Goal: Contribute content: Contribute content

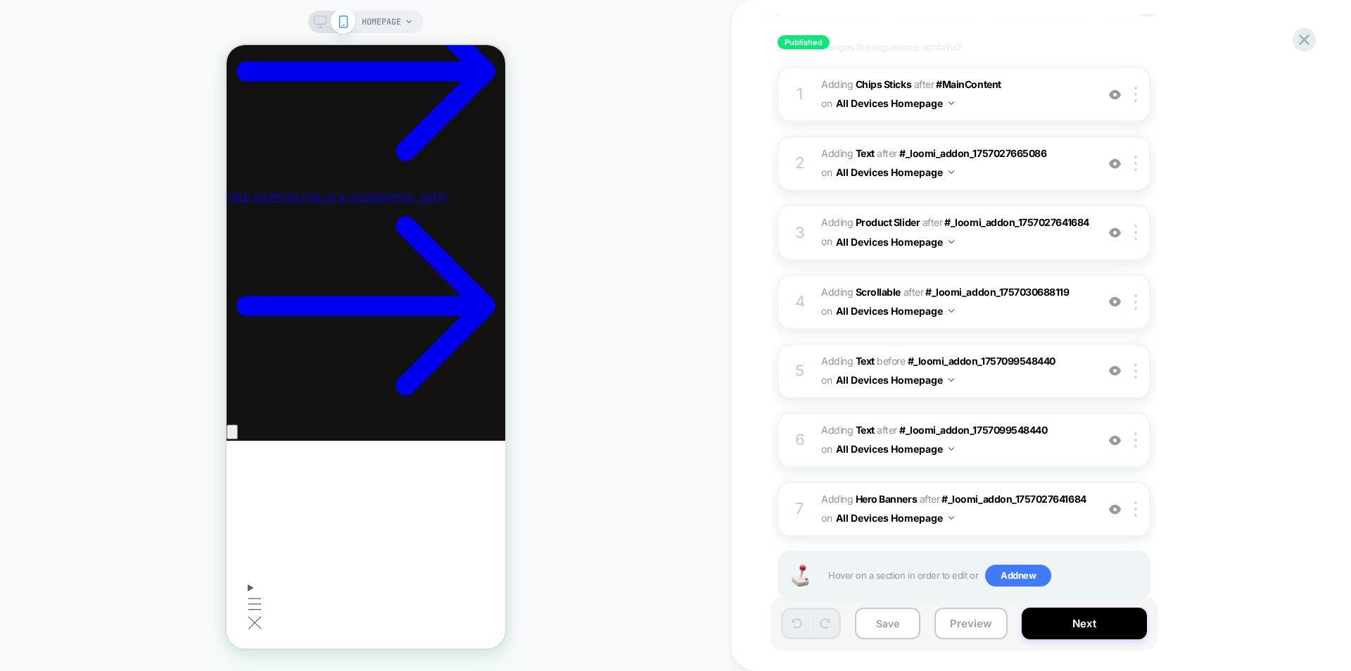
scroll to position [212, 0]
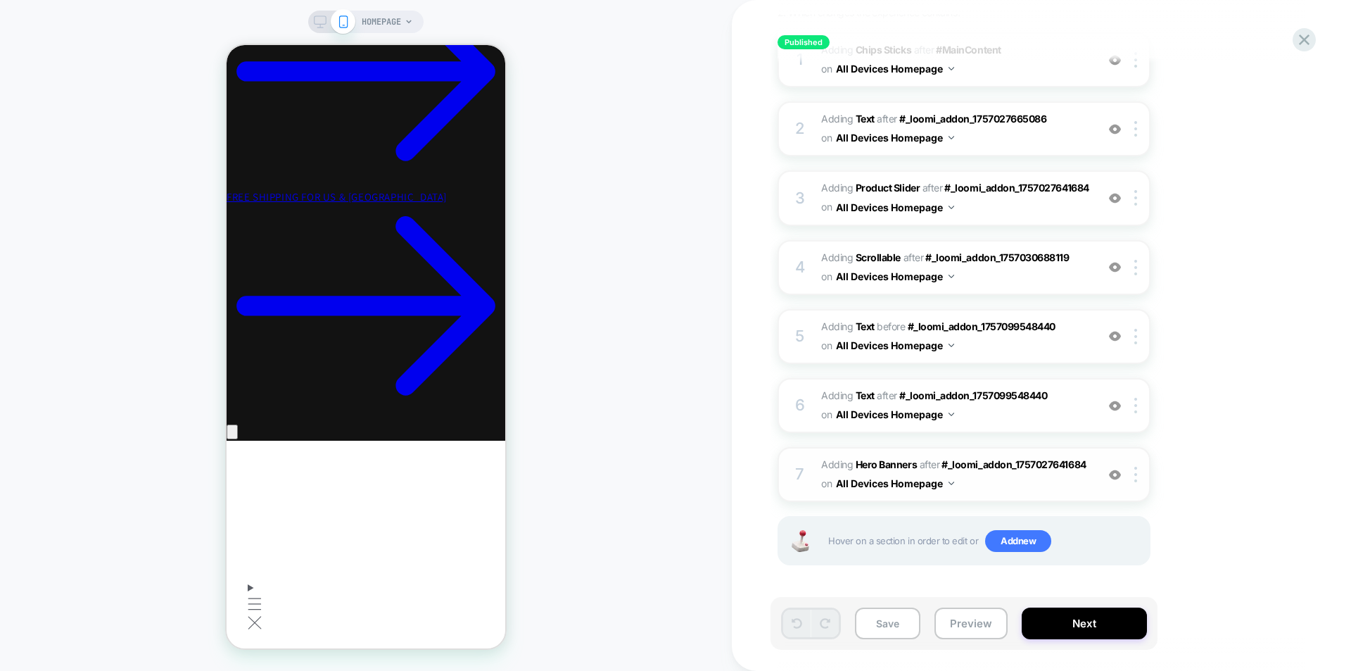
click at [969, 482] on span "#_loomi_addon_1758250493761 Adding Hero Banners AFTER #_loomi_addon_17570276416…" at bounding box center [955, 474] width 268 height 38
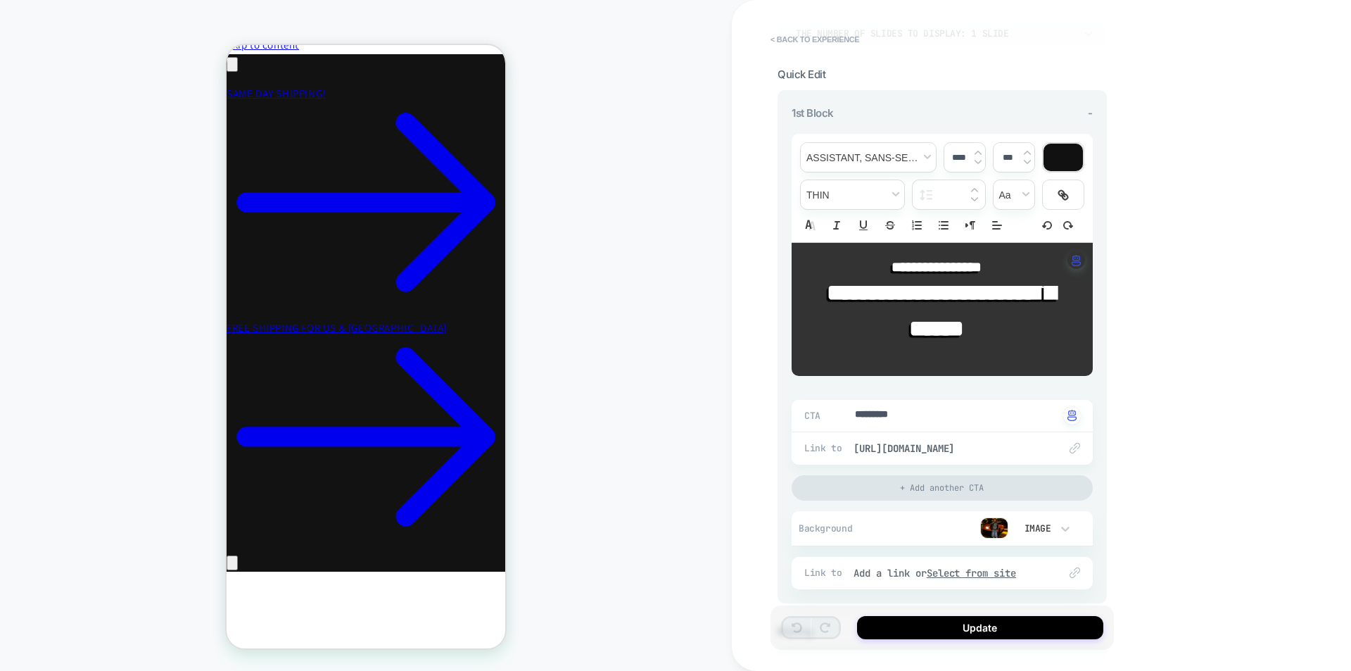
scroll to position [243, 0]
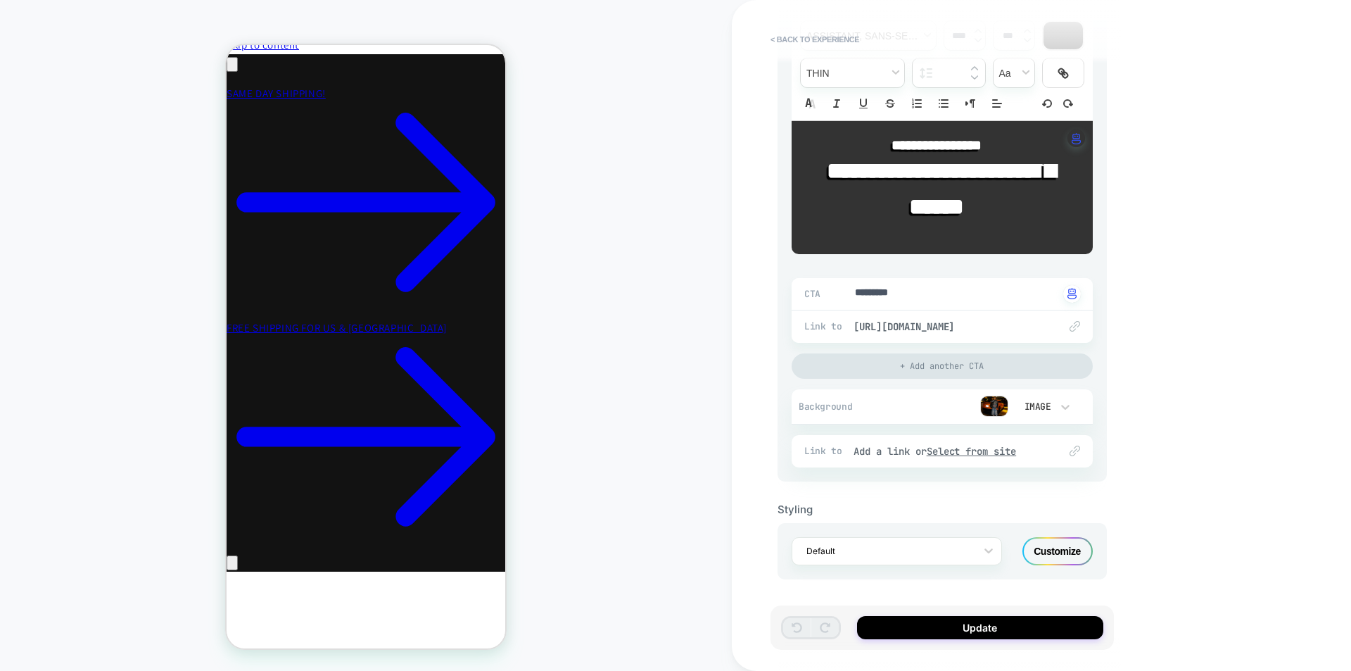
click at [992, 398] on img at bounding box center [994, 405] width 28 height 21
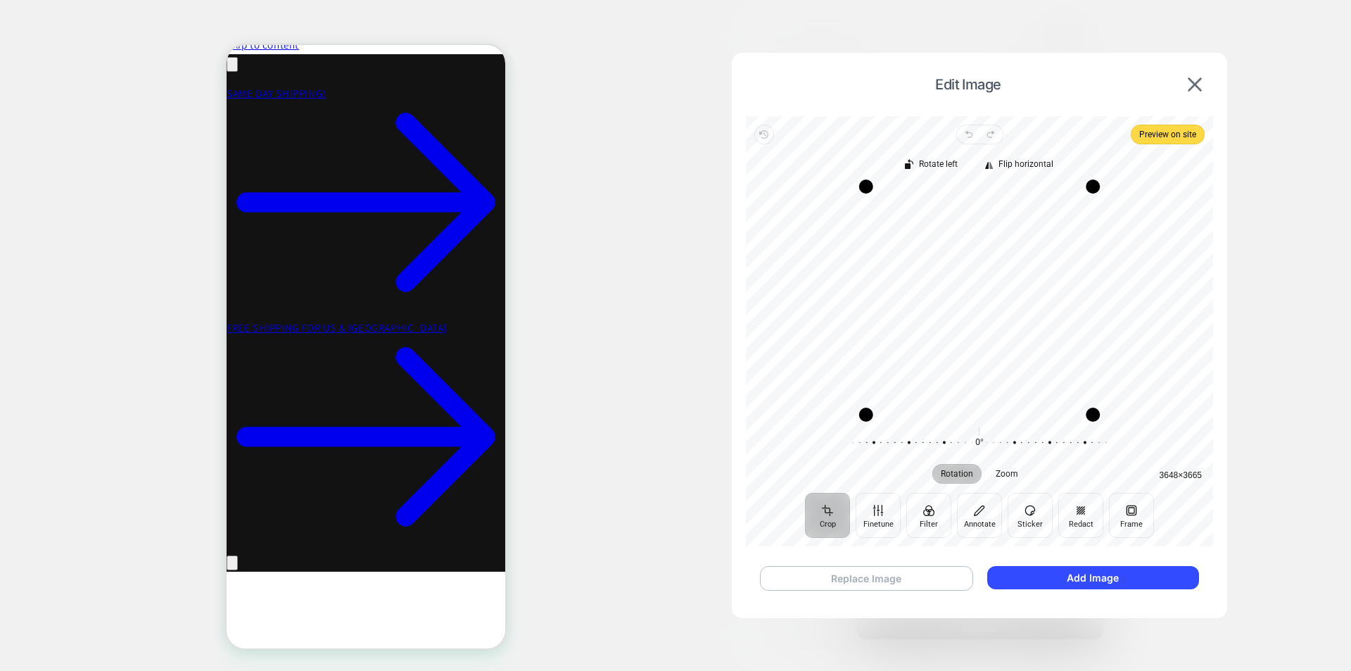
click at [929, 581] on button "Replace Image" at bounding box center [866, 578] width 213 height 25
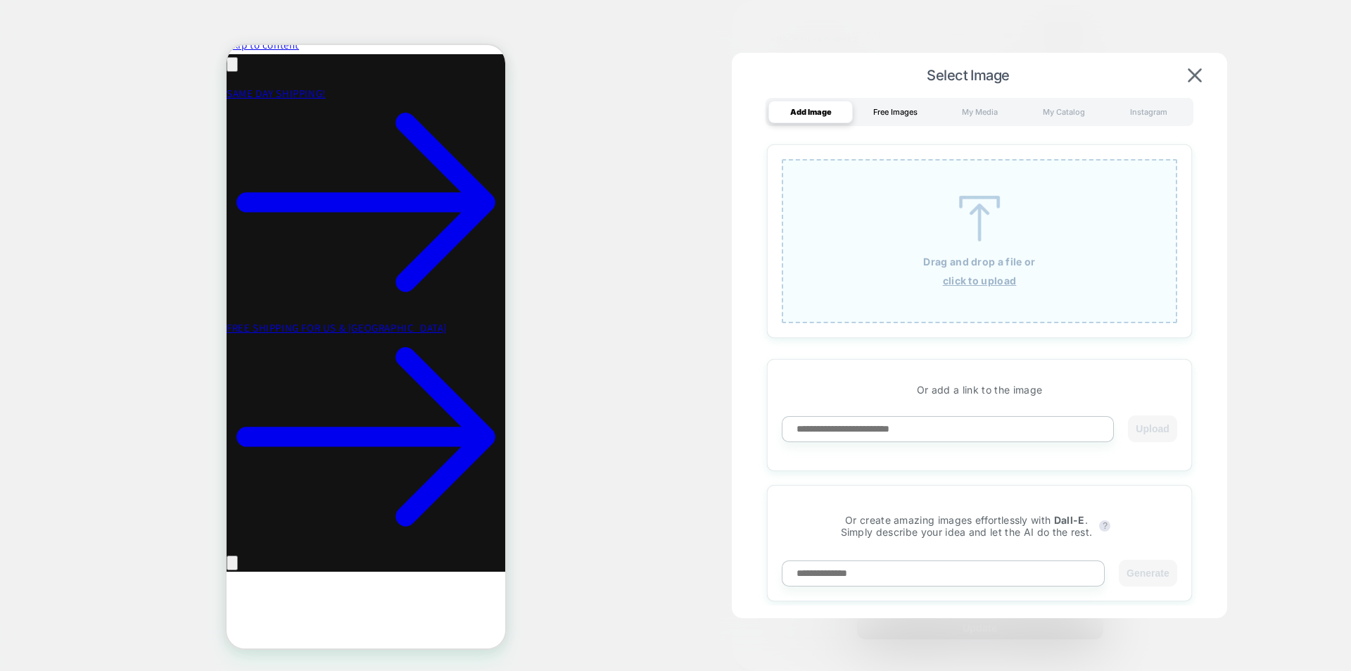
click at [901, 108] on div "Free Images" at bounding box center [895, 112] width 84 height 23
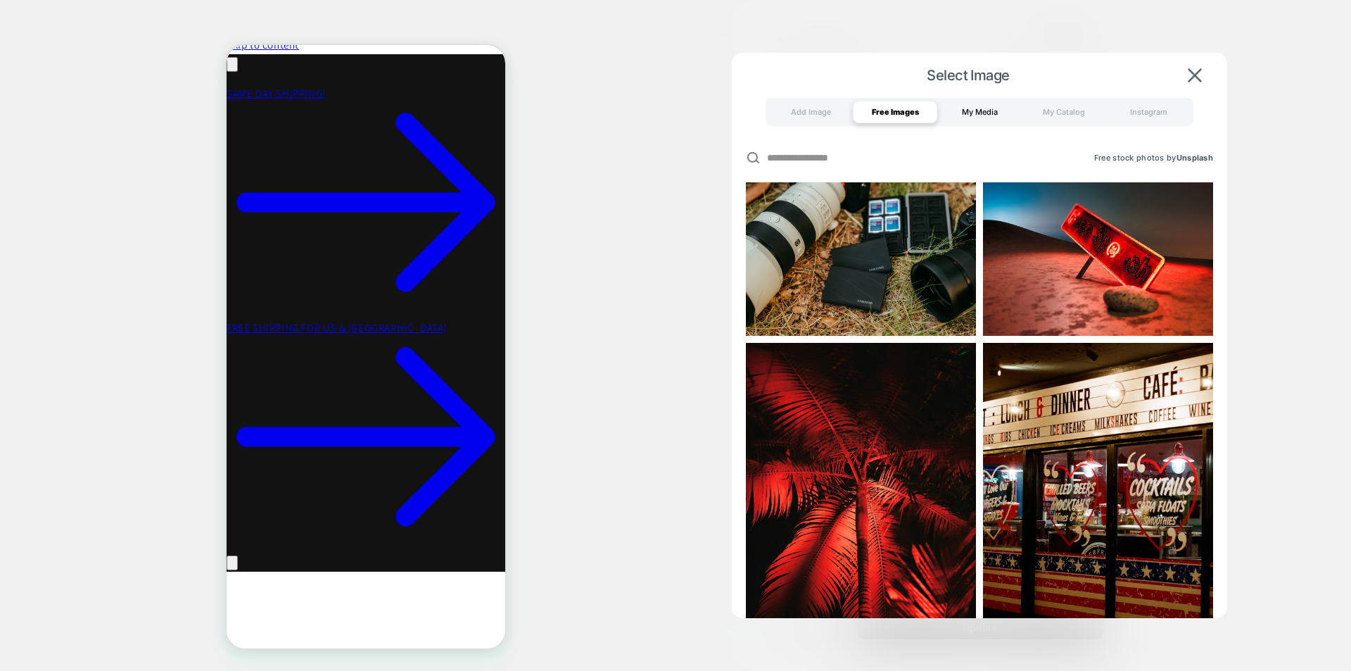
click at [971, 112] on div "My Media" at bounding box center [979, 112] width 84 height 23
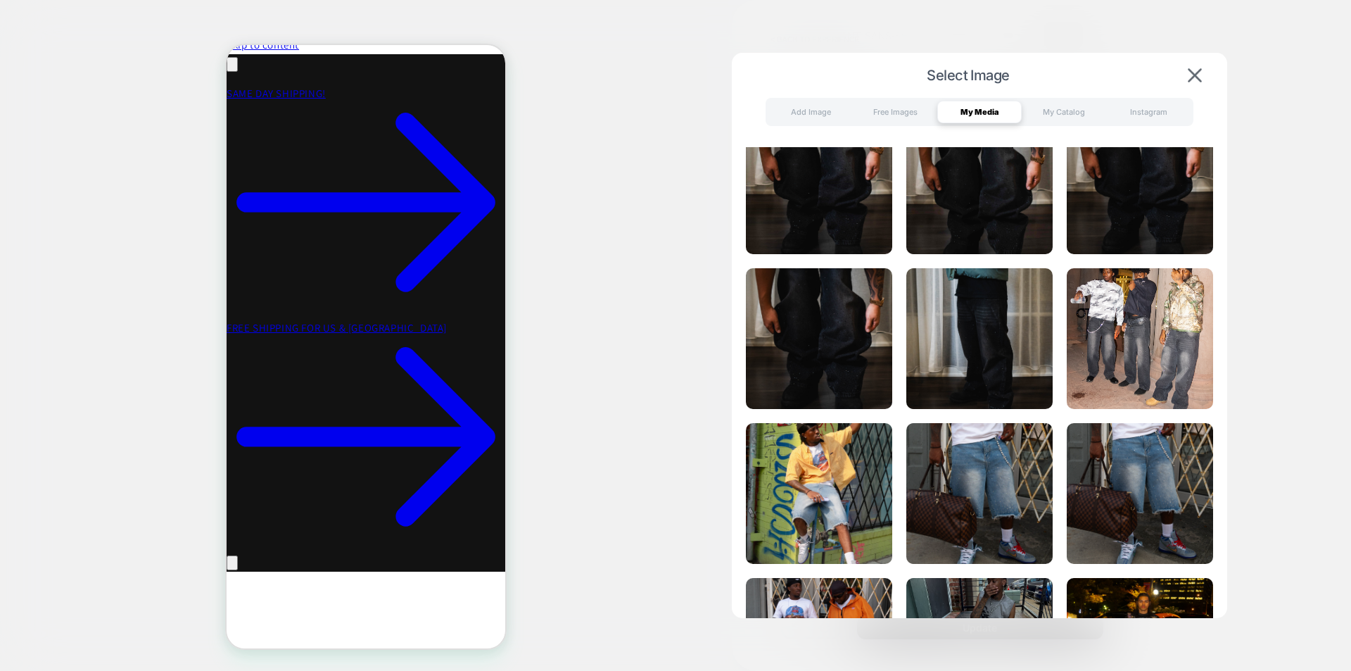
scroll to position [1202, 0]
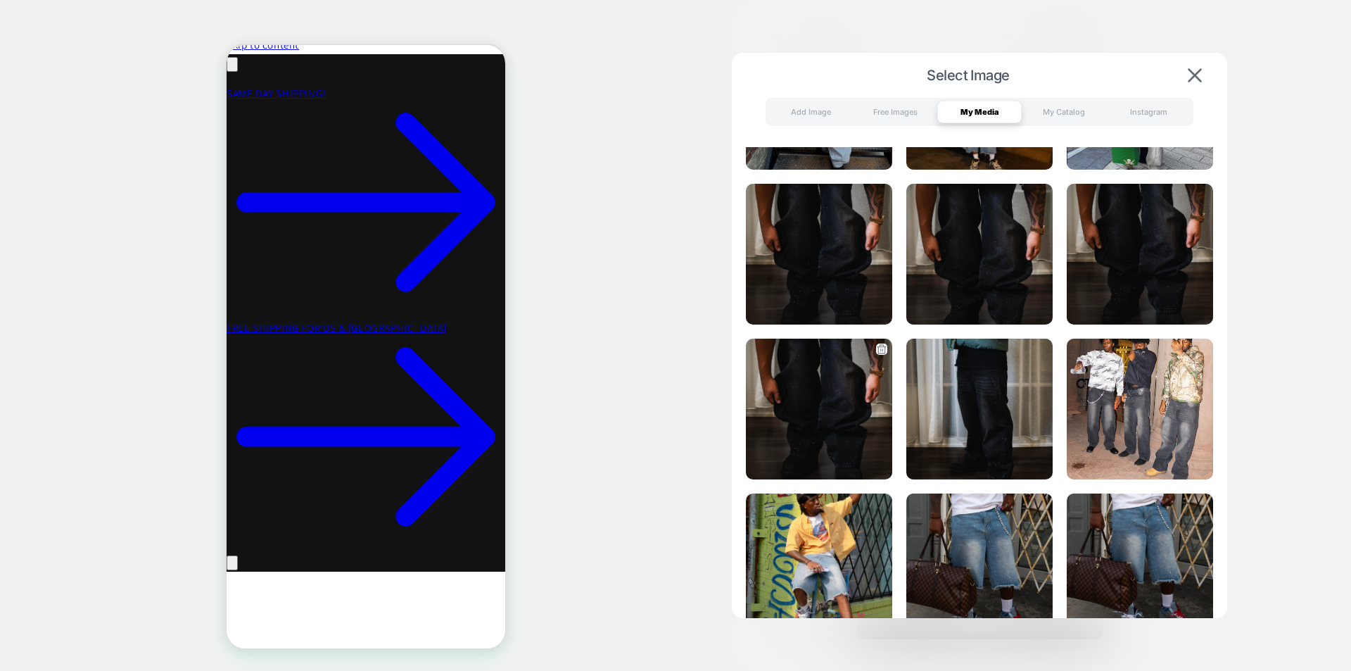
click at [846, 410] on img at bounding box center [819, 408] width 146 height 141
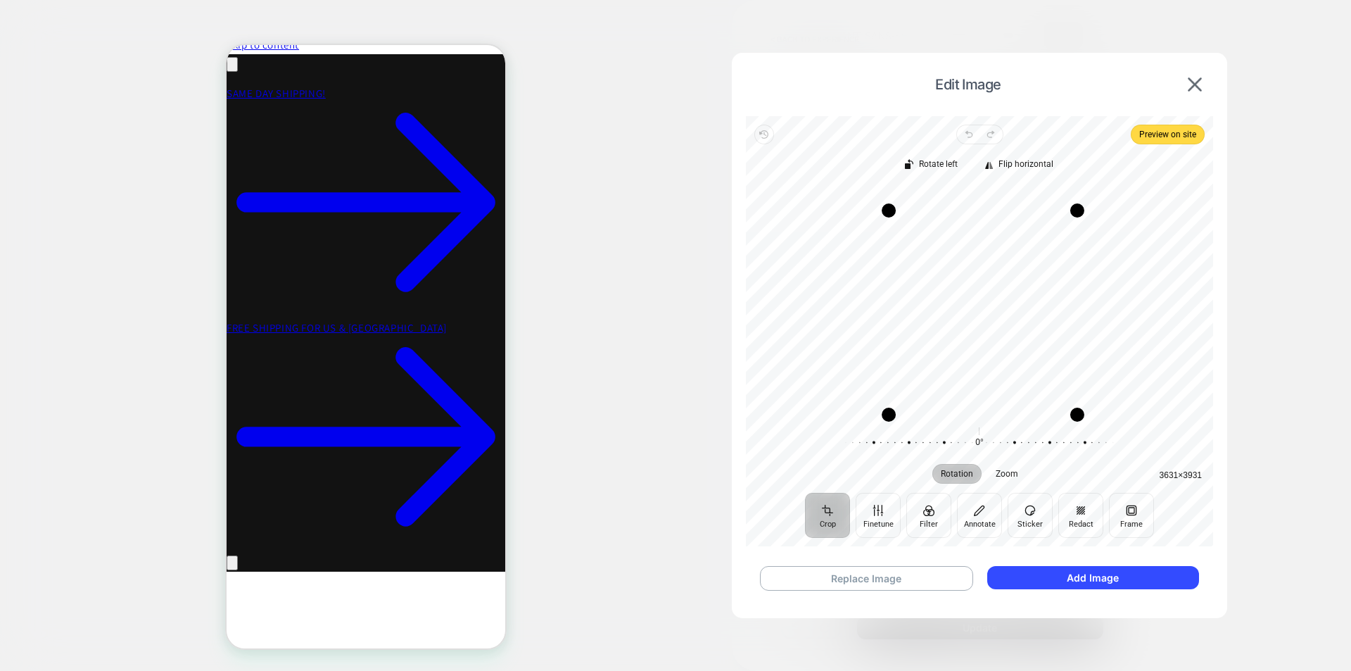
drag, startPoint x: 1072, startPoint y: 189, endPoint x: 1079, endPoint y: 212, distance: 24.9
click at [1079, 212] on div "Drag corner tr" at bounding box center [1077, 210] width 14 height 14
drag, startPoint x: 1076, startPoint y: 415, endPoint x: 1079, endPoint y: 403, distance: 12.3
click at [1079, 403] on div "Drag corner br" at bounding box center [1080, 402] width 14 height 14
click at [1140, 581] on button "Add Image" at bounding box center [1093, 577] width 212 height 23
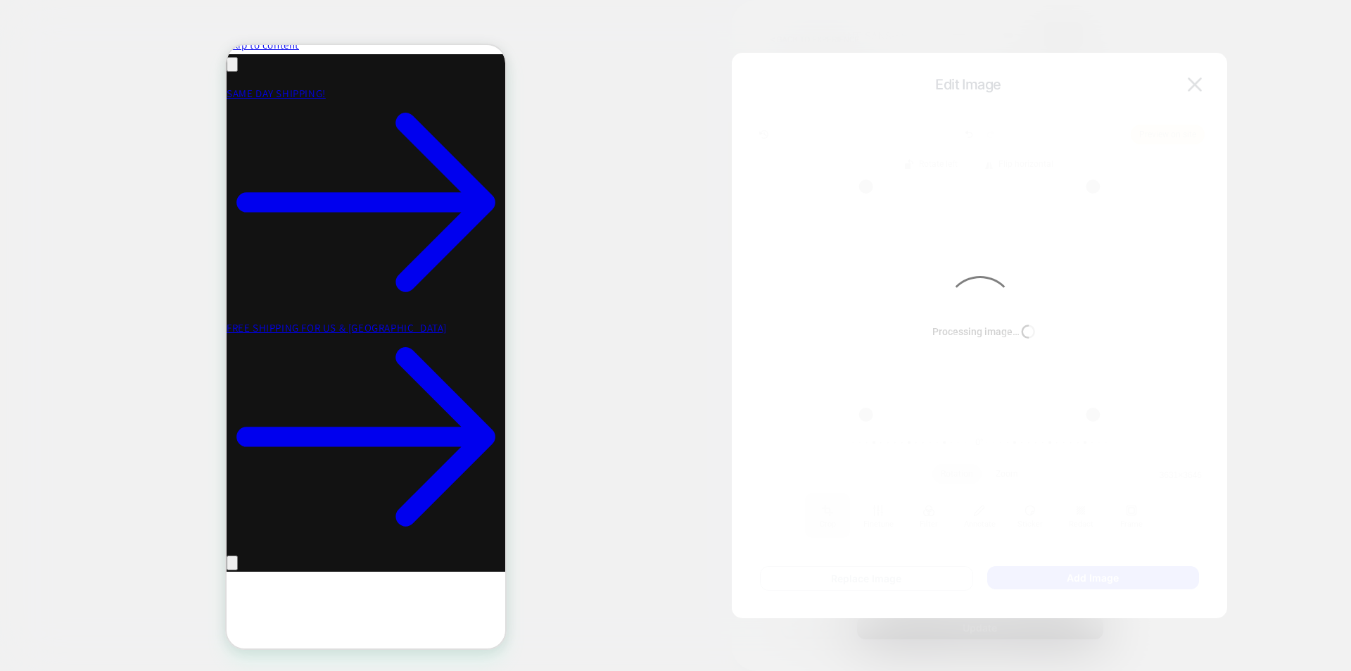
type textarea "*"
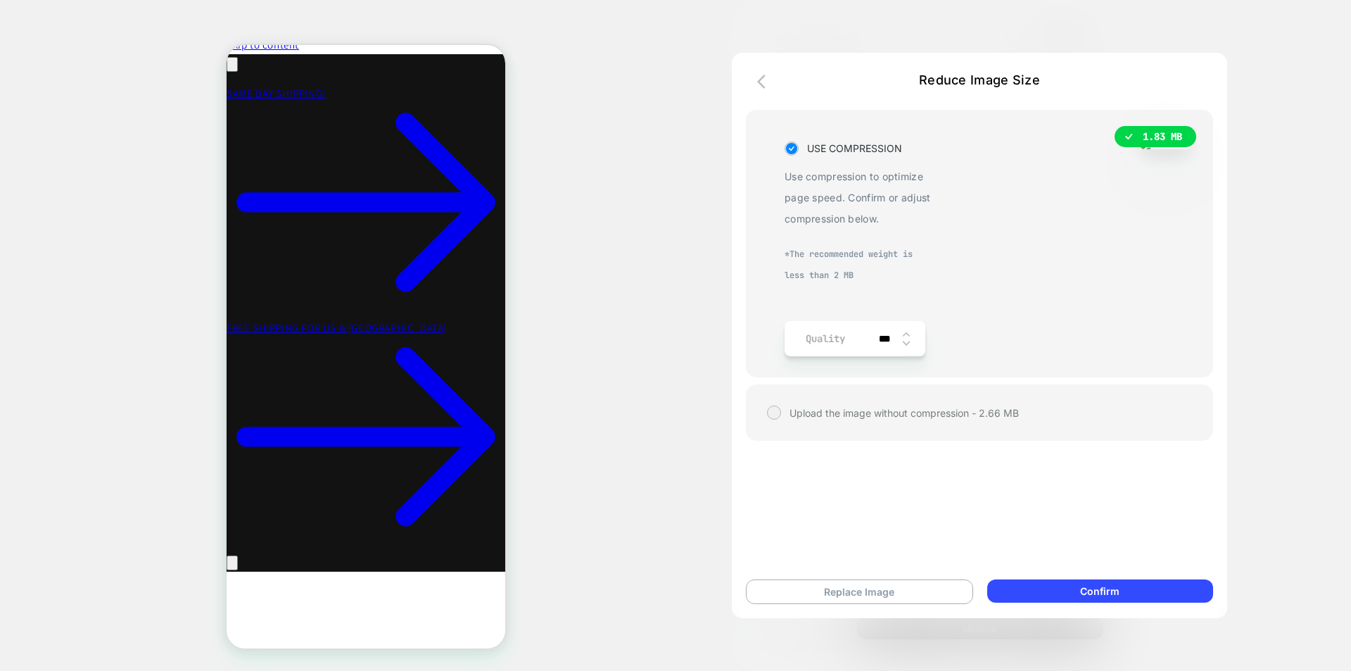
click at [906, 341] on img at bounding box center [906, 344] width 7 height 6
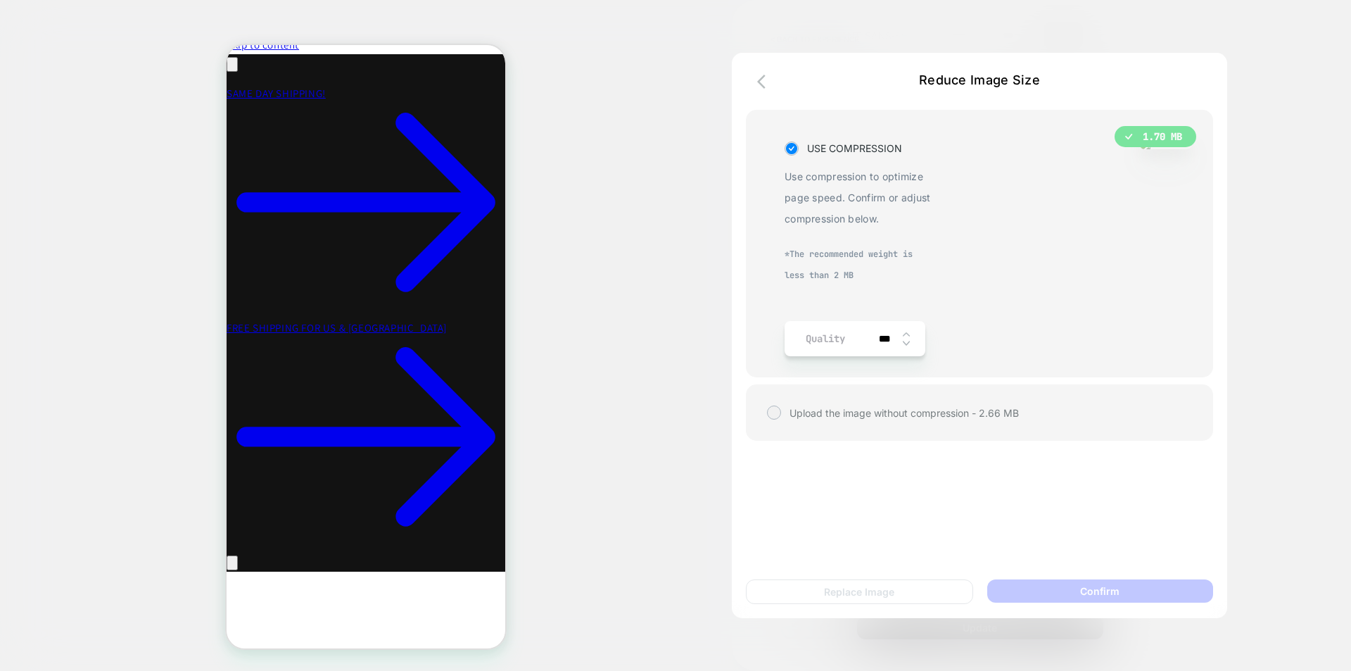
click at [906, 341] on img at bounding box center [906, 344] width 7 height 6
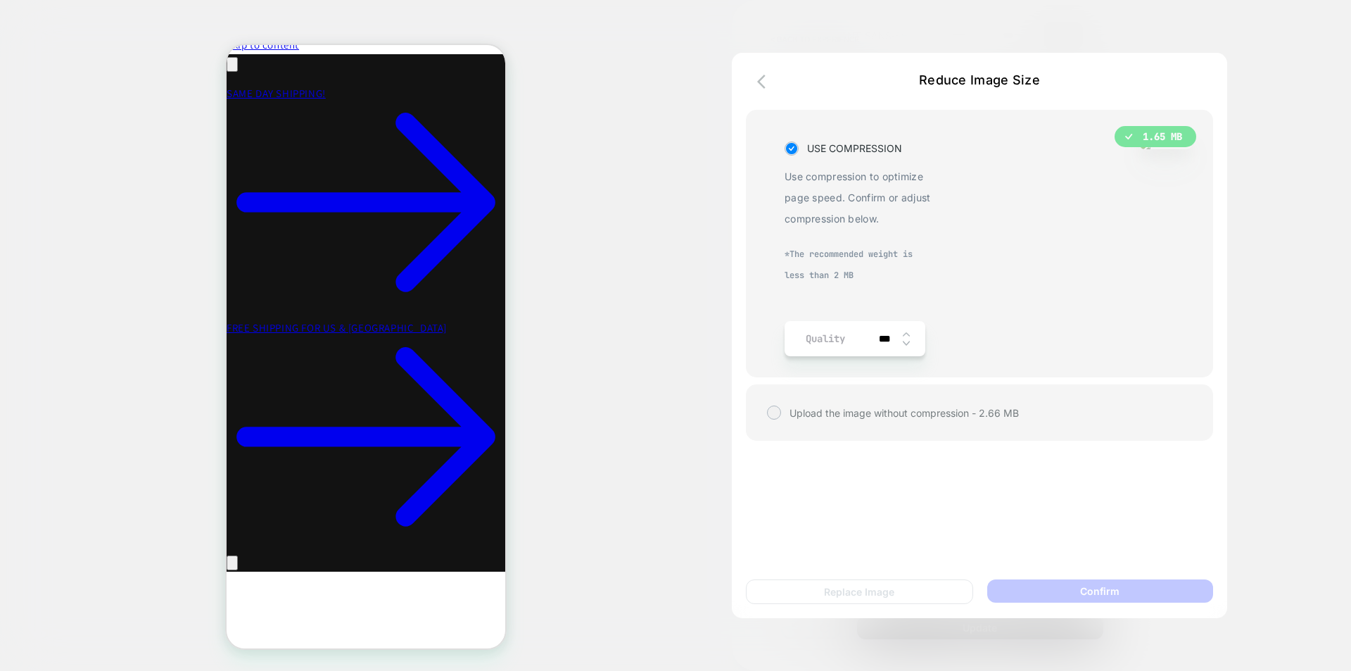
click at [906, 341] on img at bounding box center [906, 344] width 7 height 6
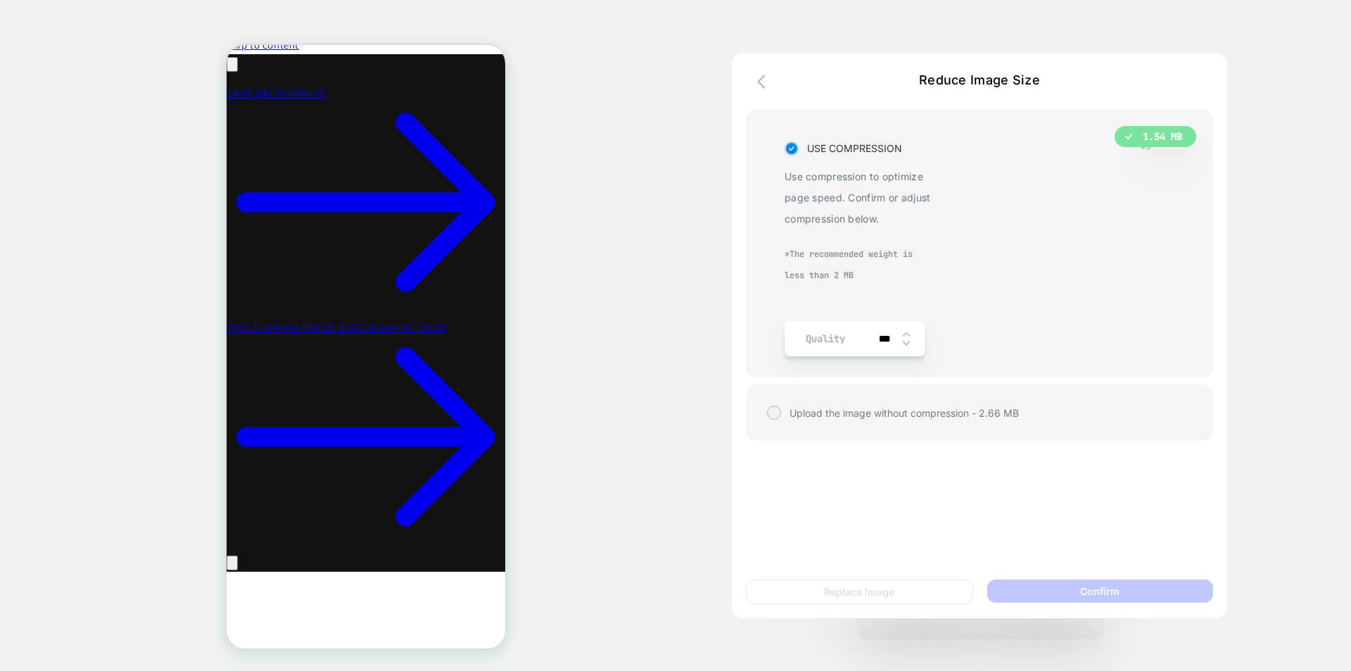
click at [906, 341] on img at bounding box center [906, 344] width 7 height 6
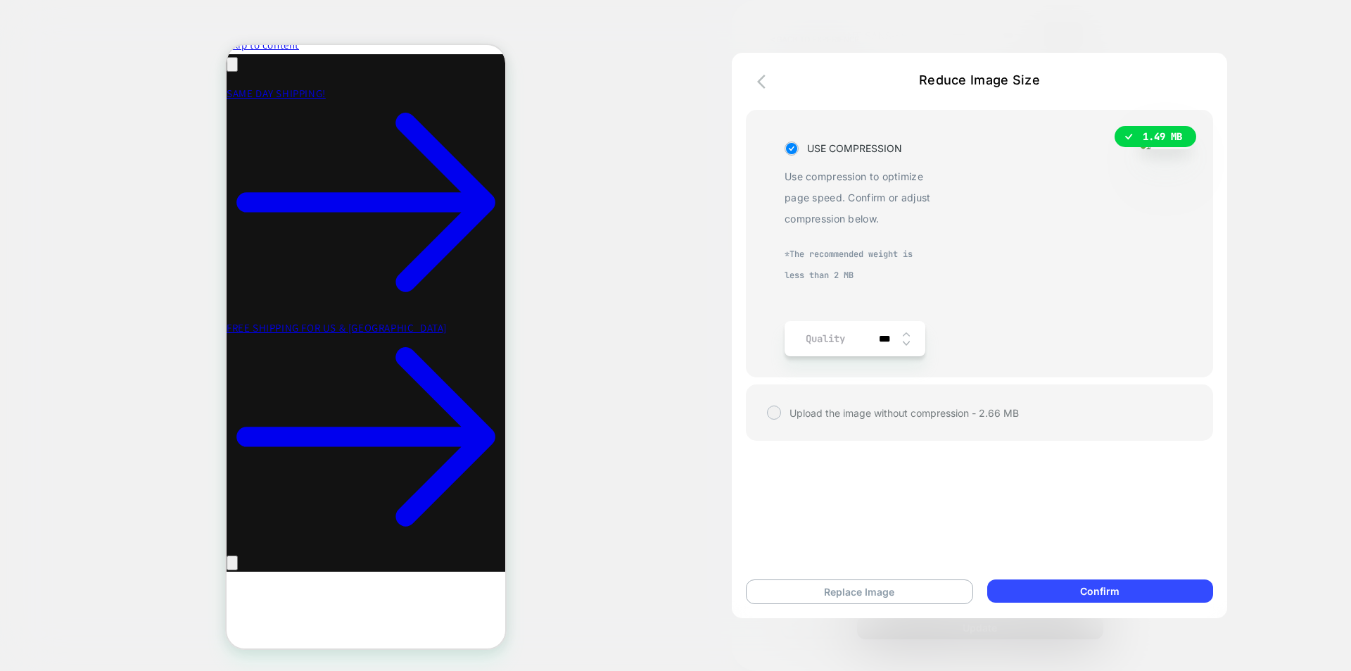
click at [906, 341] on img at bounding box center [906, 344] width 7 height 6
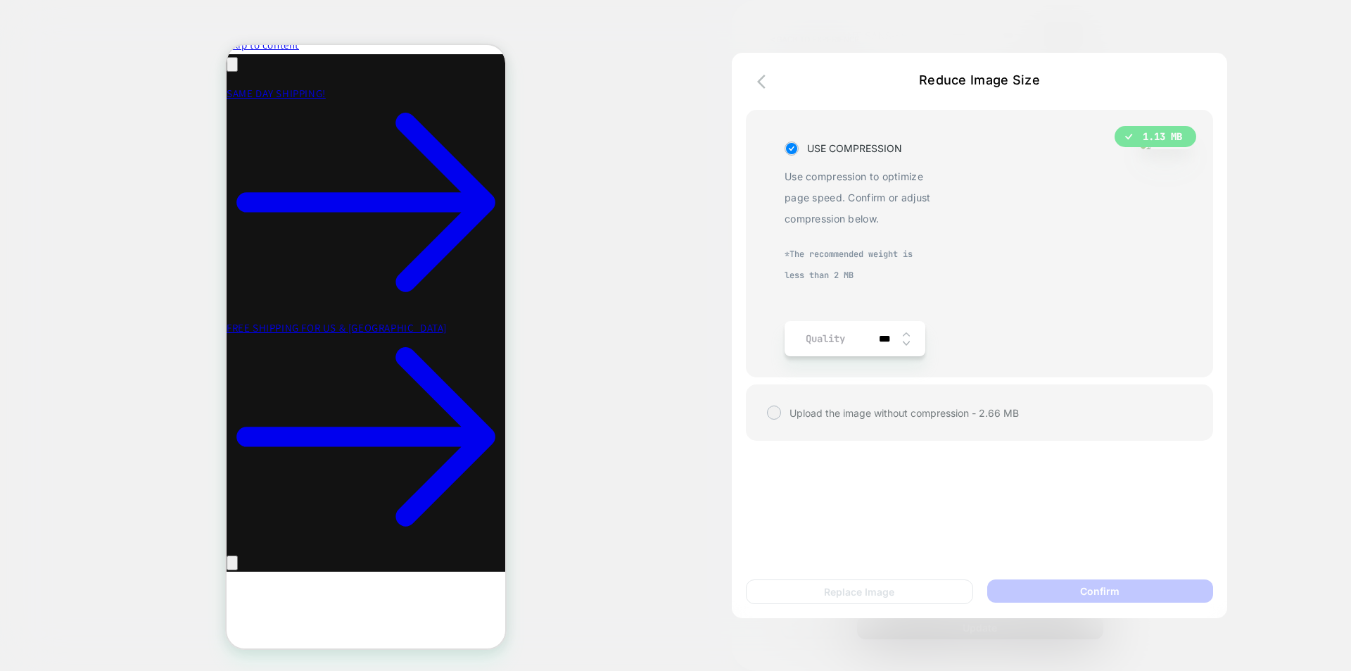
click at [906, 341] on img at bounding box center [906, 344] width 7 height 6
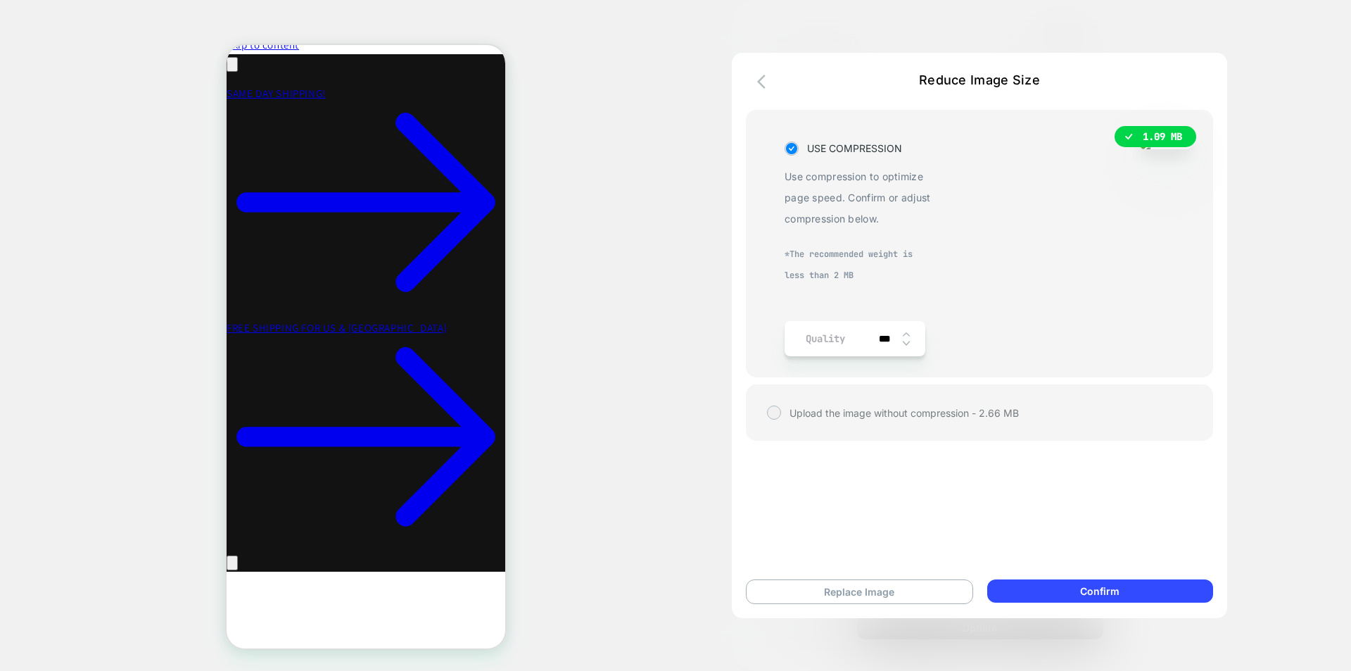
click at [906, 341] on img at bounding box center [906, 344] width 7 height 6
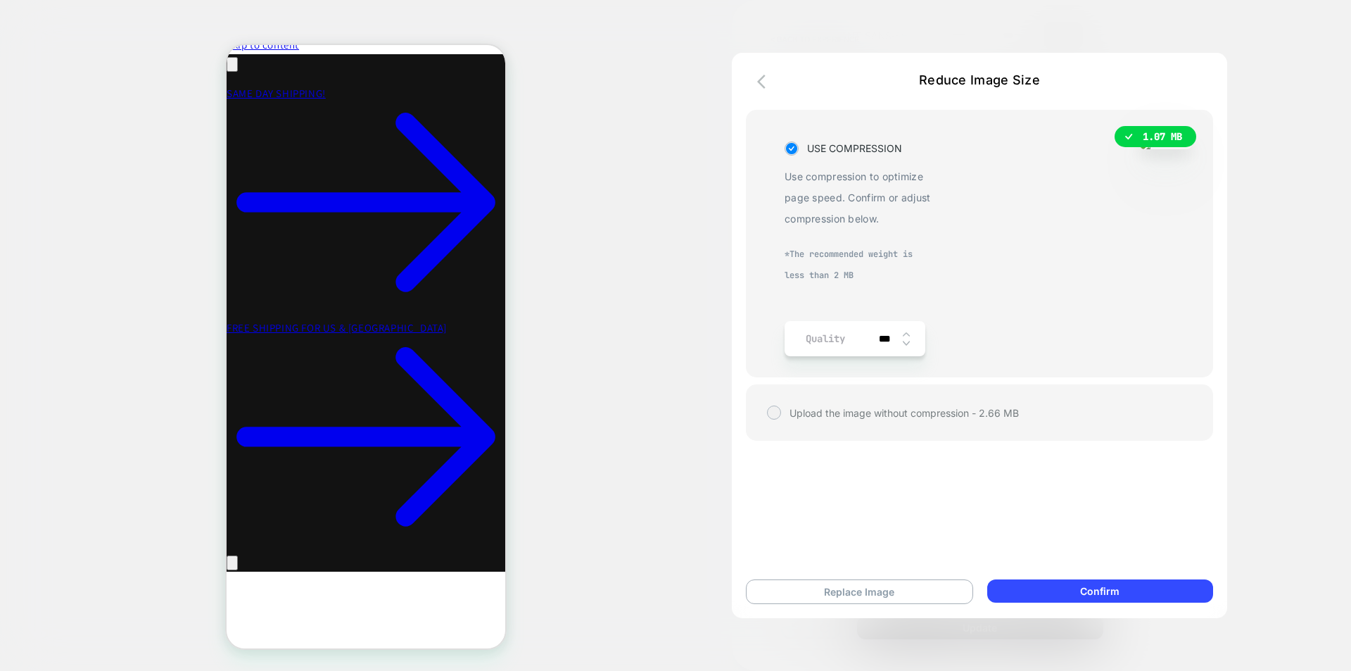
click at [906, 341] on img at bounding box center [906, 344] width 7 height 6
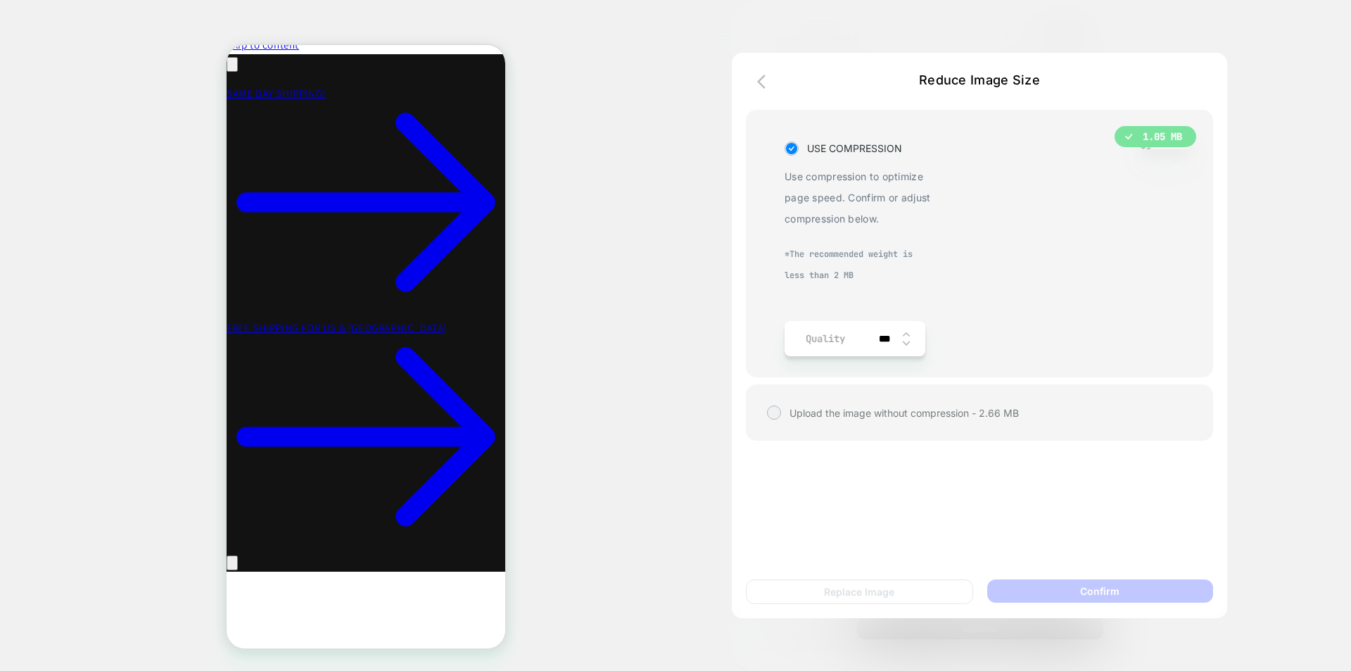
click at [906, 342] on img at bounding box center [906, 344] width 7 height 6
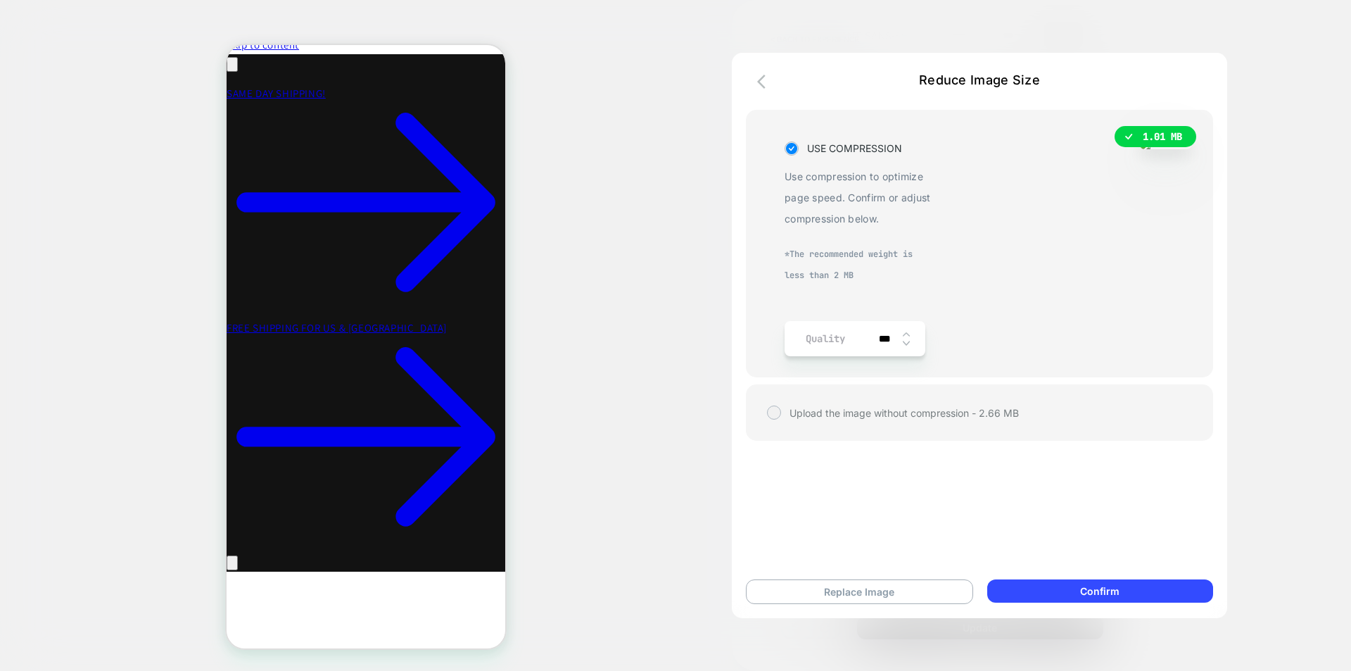
click at [906, 342] on img at bounding box center [906, 344] width 7 height 6
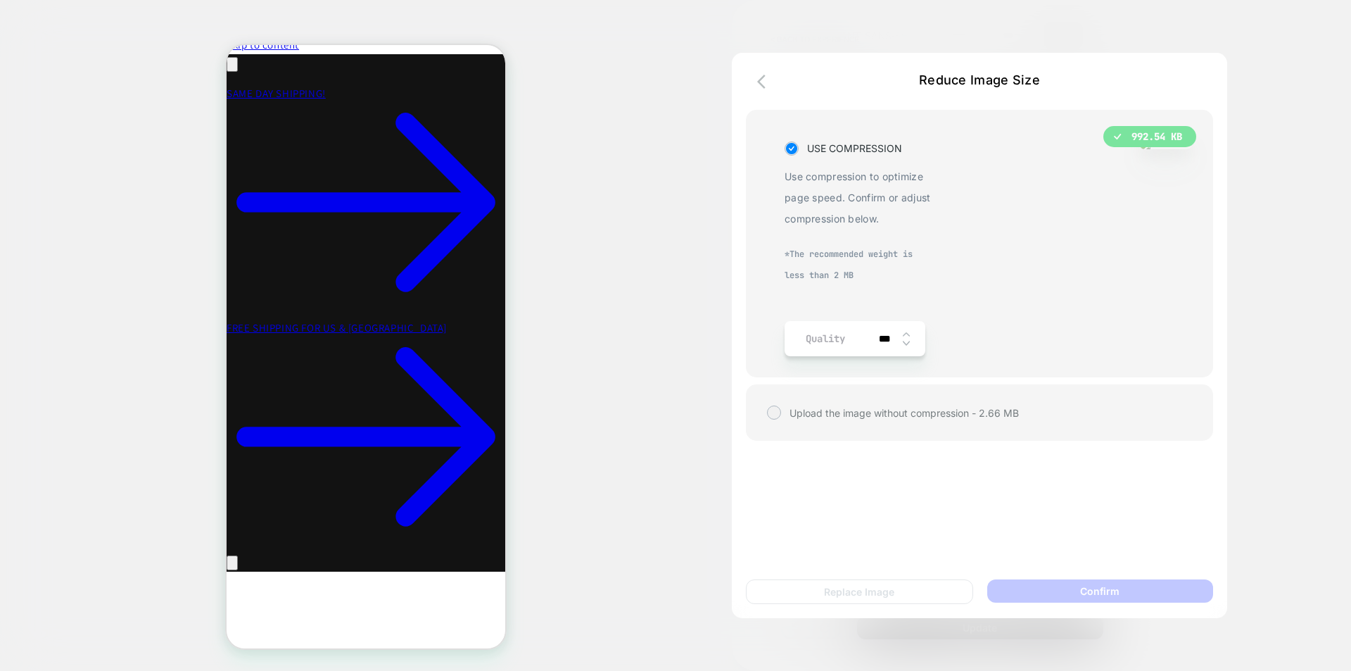
click at [906, 342] on img at bounding box center [906, 344] width 7 height 6
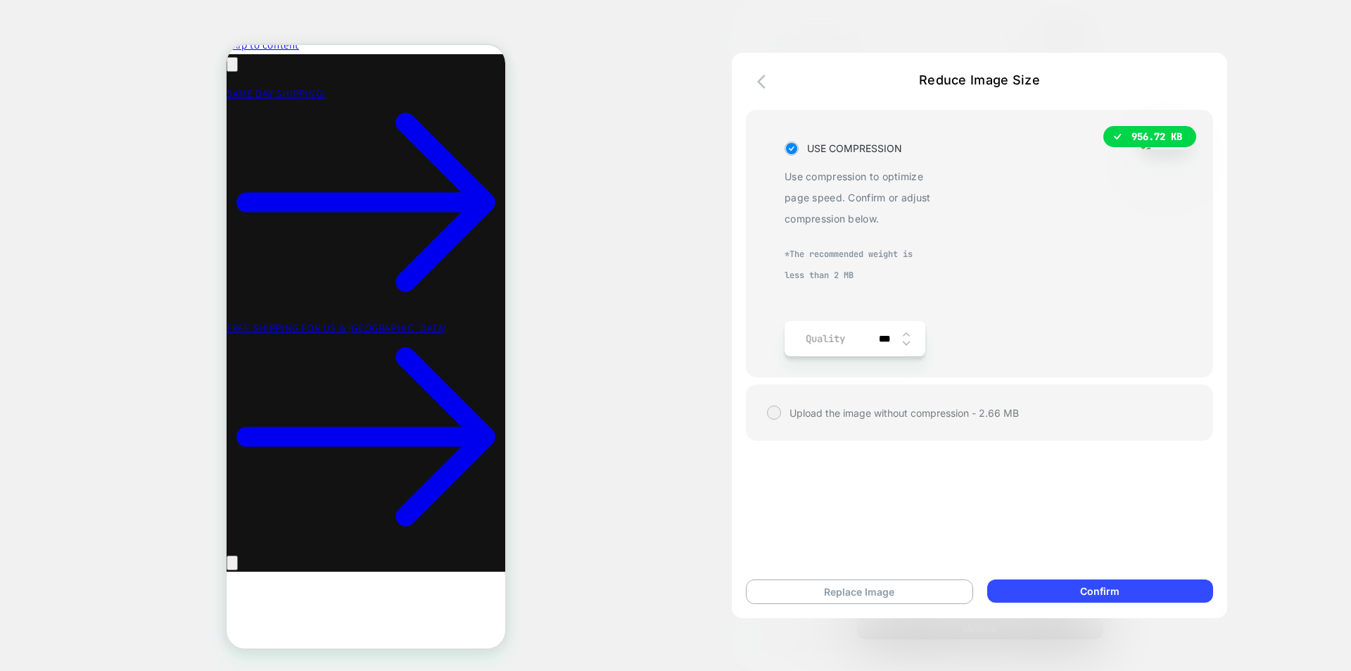
click at [906, 342] on img at bounding box center [906, 344] width 7 height 6
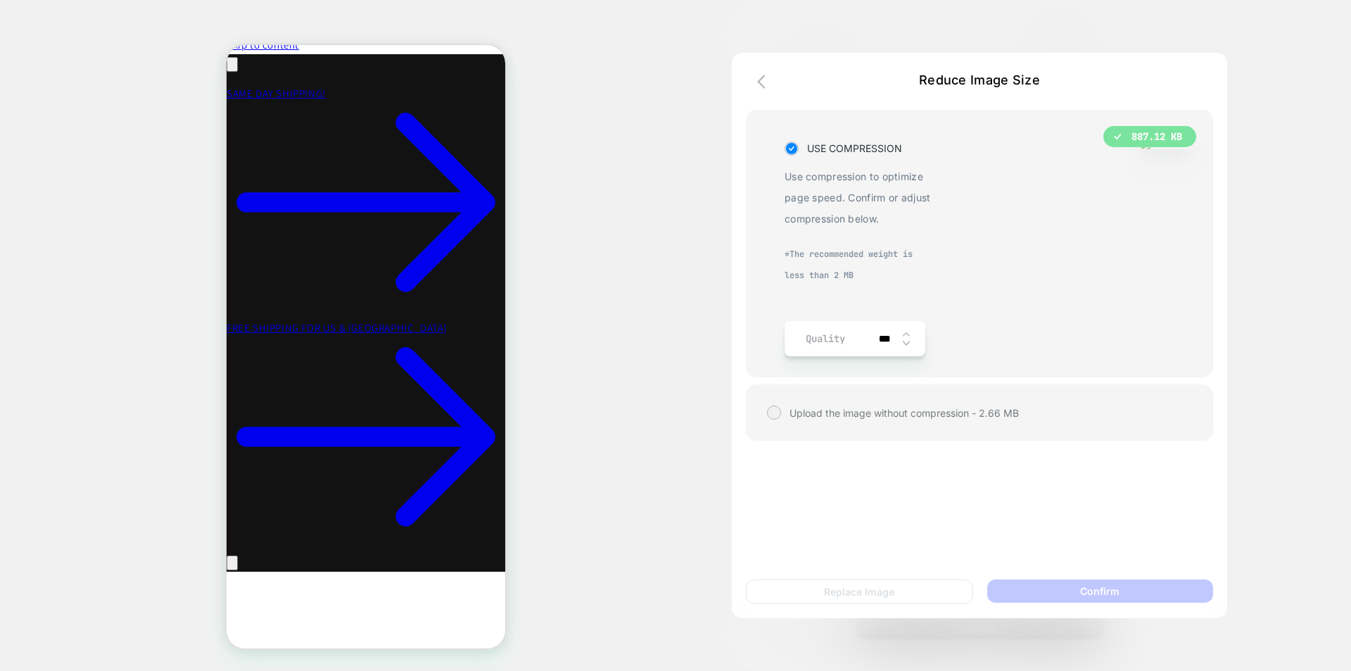
click at [906, 342] on img at bounding box center [906, 344] width 7 height 6
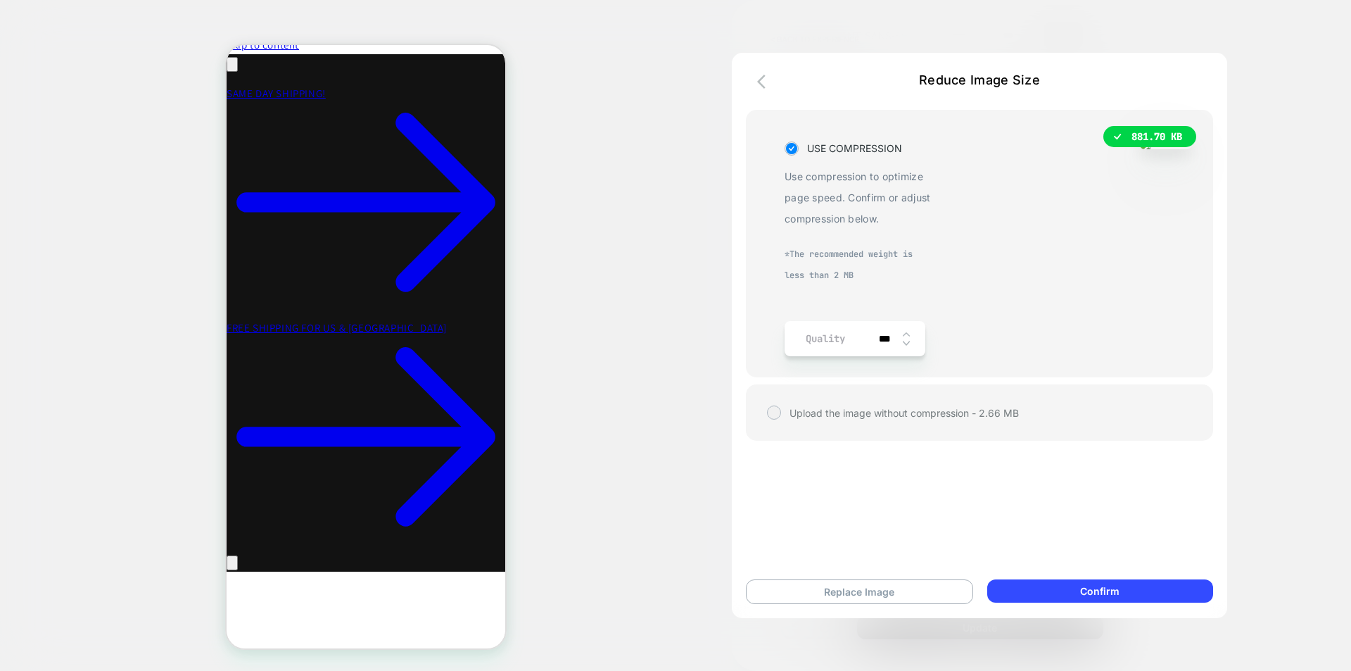
click at [906, 342] on img at bounding box center [906, 344] width 7 height 6
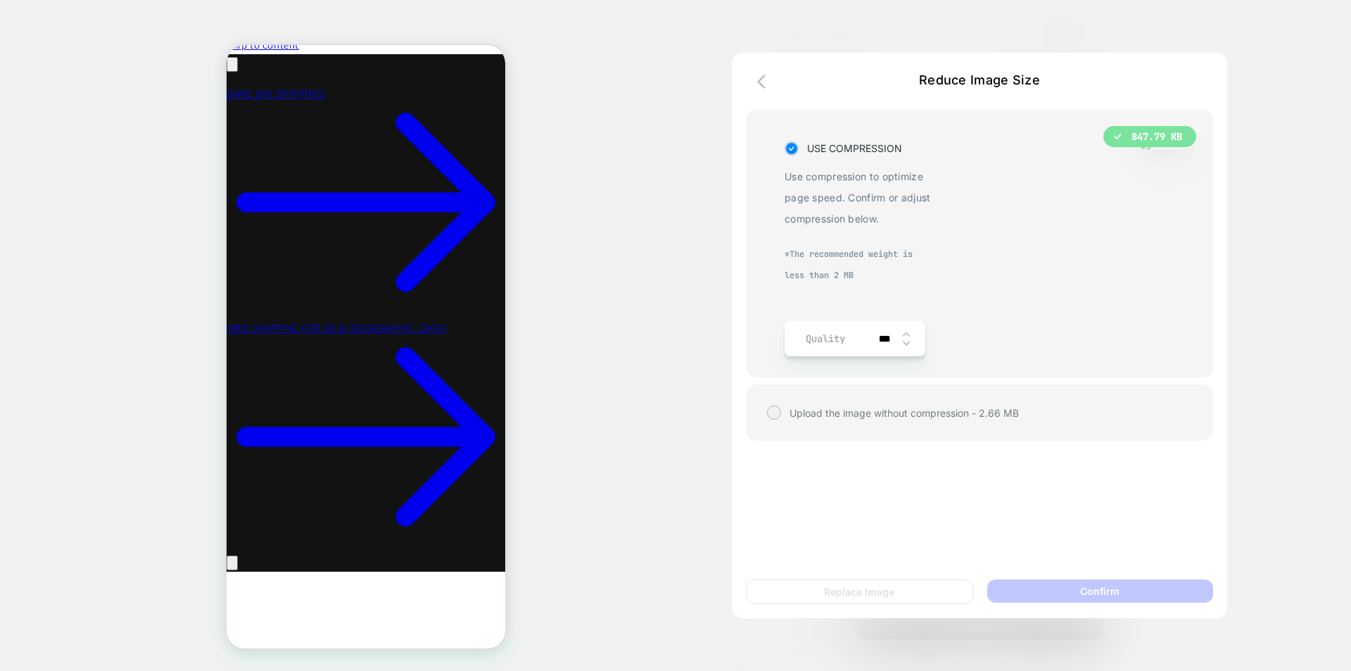
click at [906, 342] on img at bounding box center [906, 344] width 7 height 6
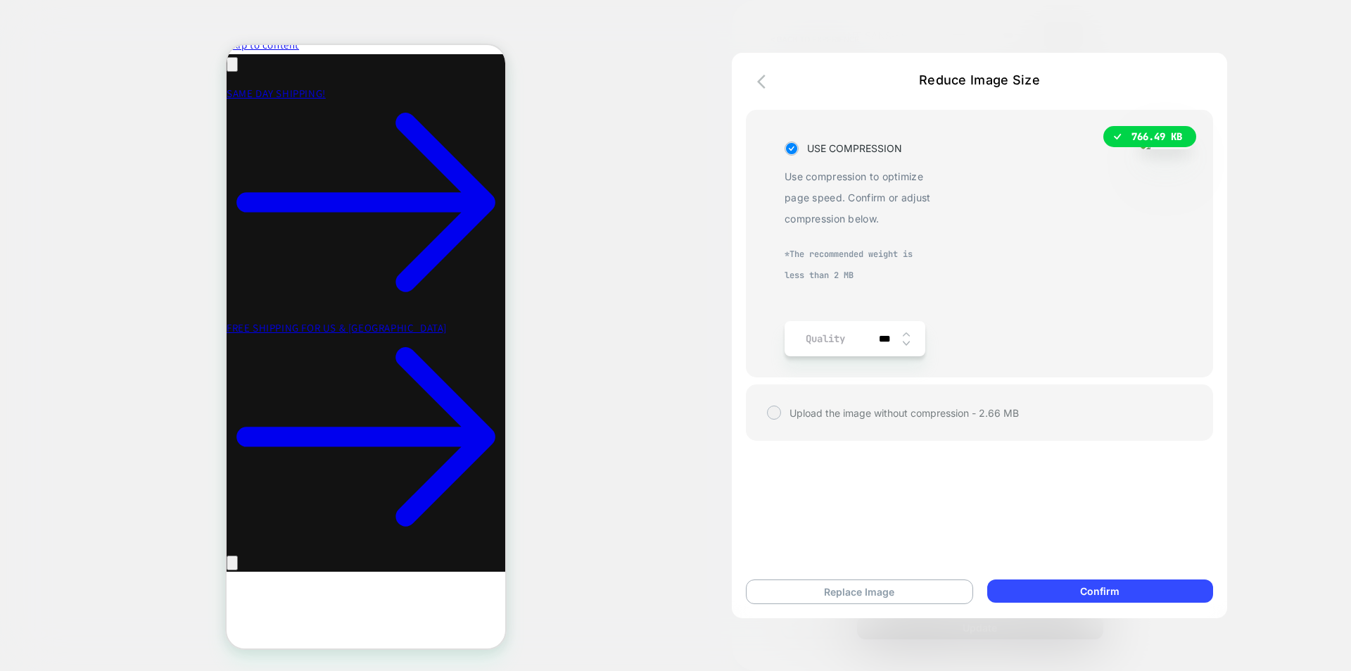
click at [906, 342] on img at bounding box center [906, 344] width 7 height 6
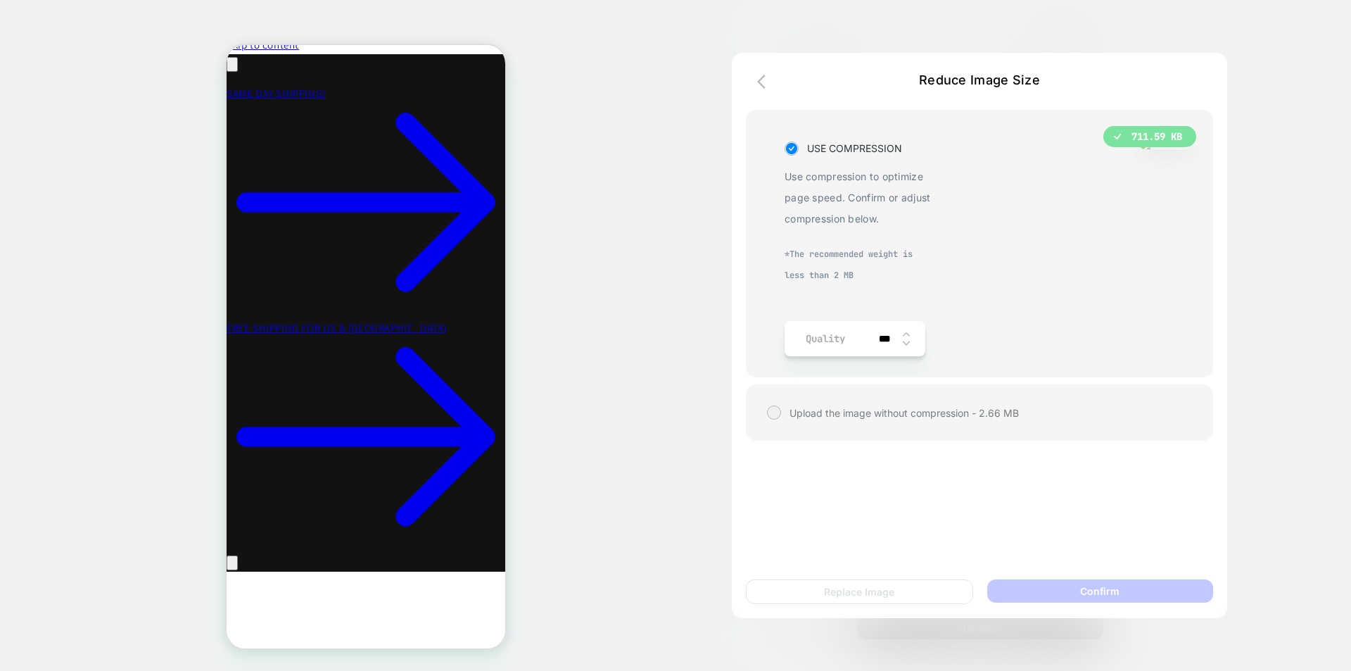
click at [906, 342] on img at bounding box center [906, 344] width 7 height 6
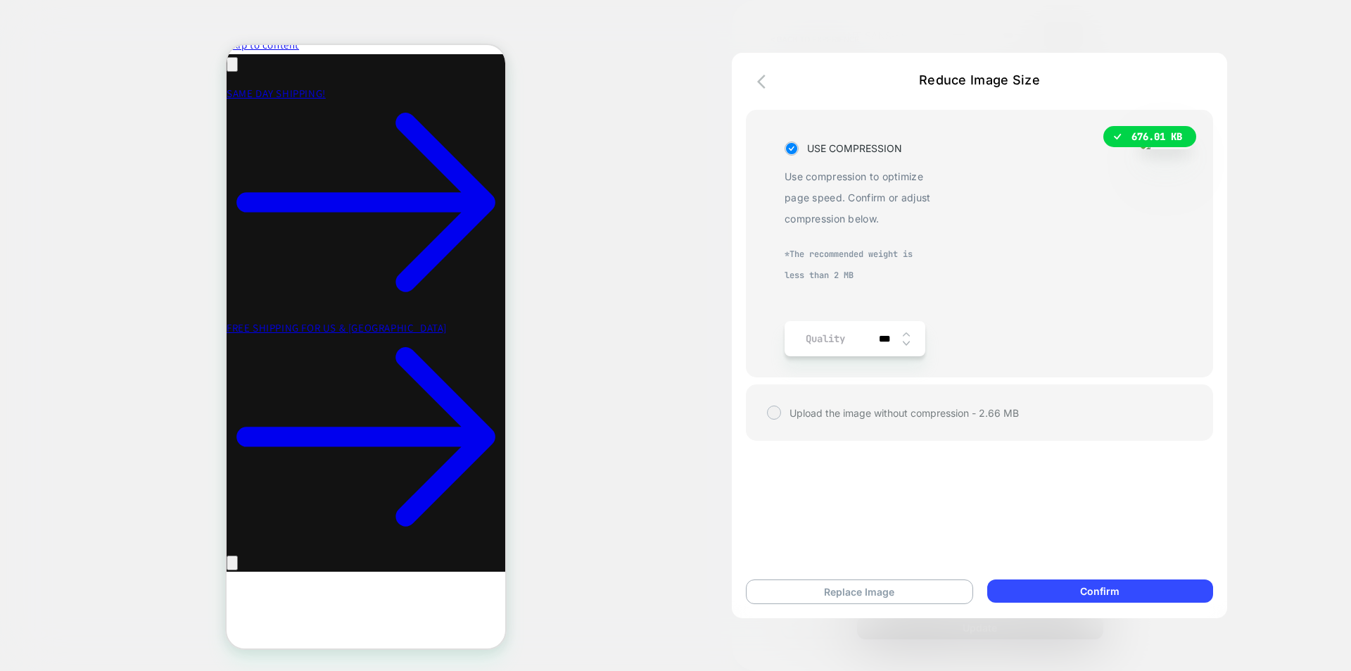
click at [906, 342] on img at bounding box center [906, 344] width 7 height 6
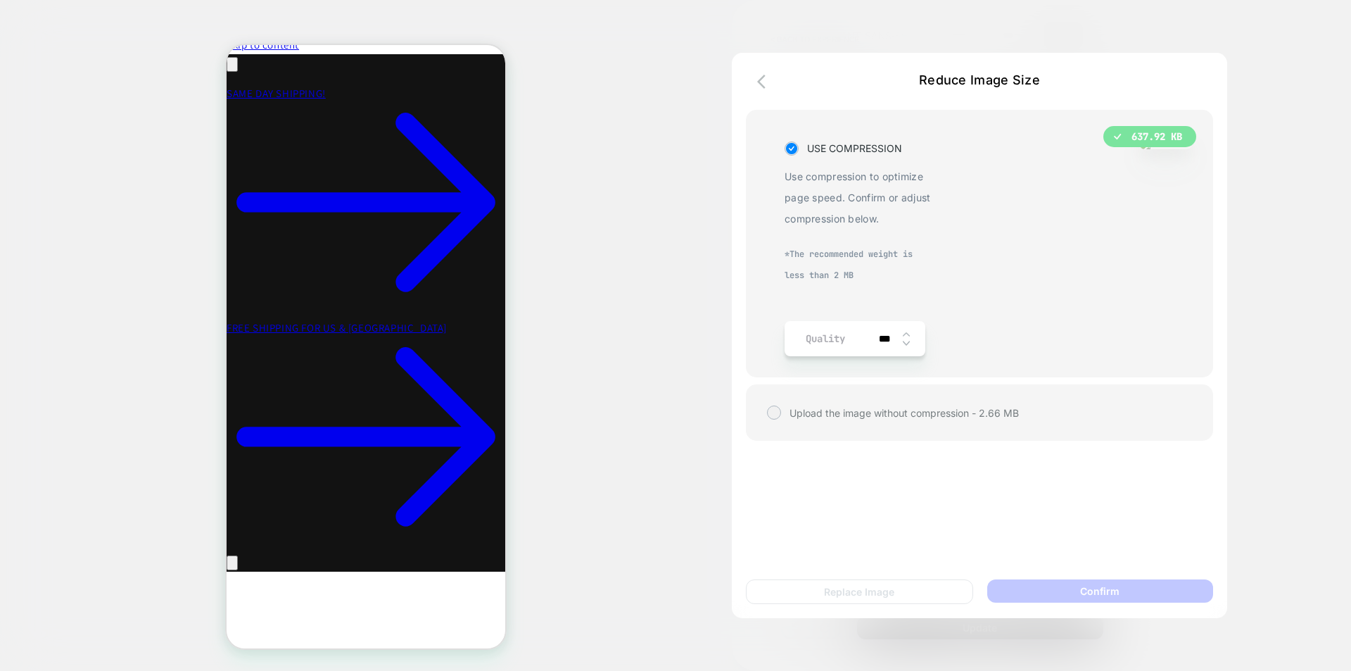
click at [906, 342] on img at bounding box center [906, 344] width 7 height 6
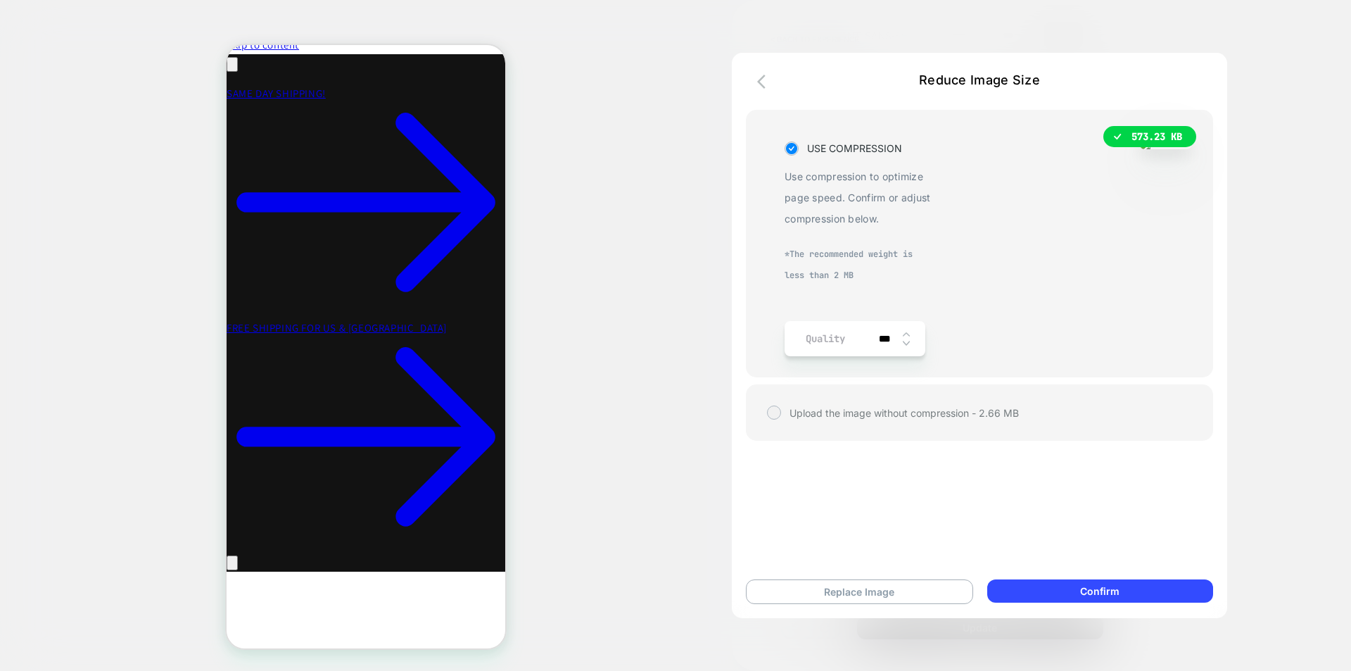
click at [906, 342] on img at bounding box center [906, 344] width 7 height 6
type input "***"
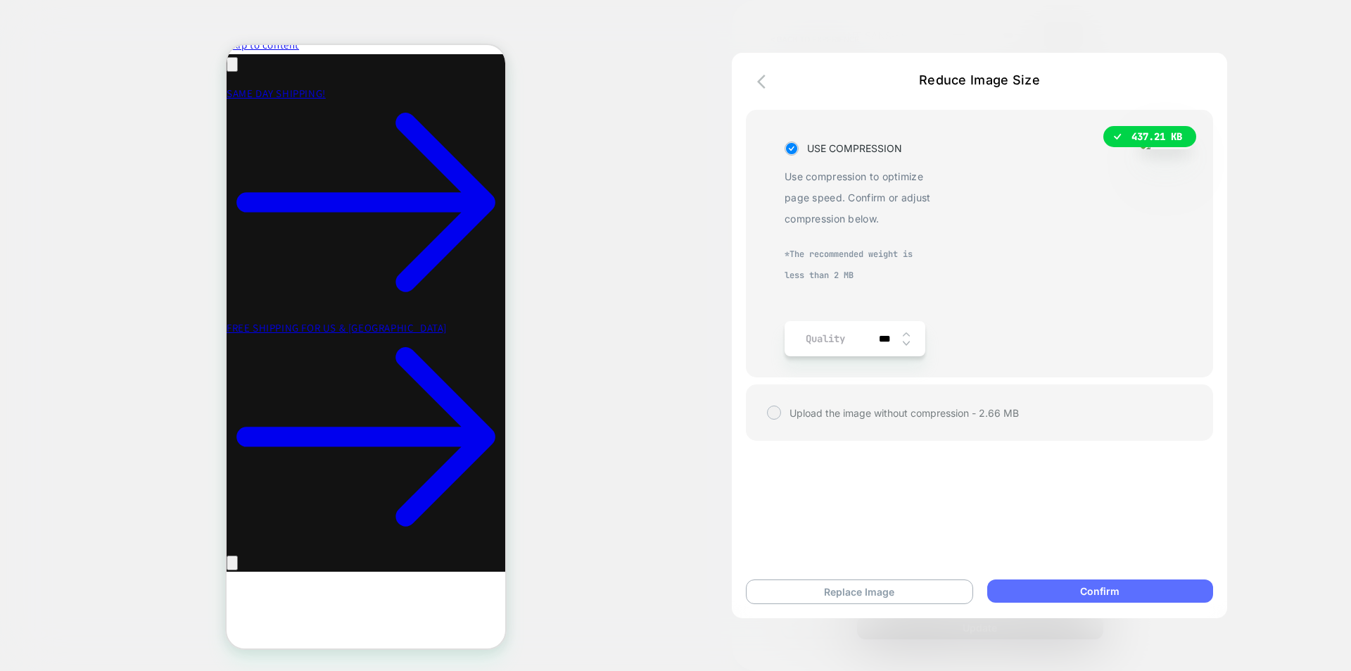
click at [1072, 587] on button "Confirm" at bounding box center [1100, 590] width 226 height 23
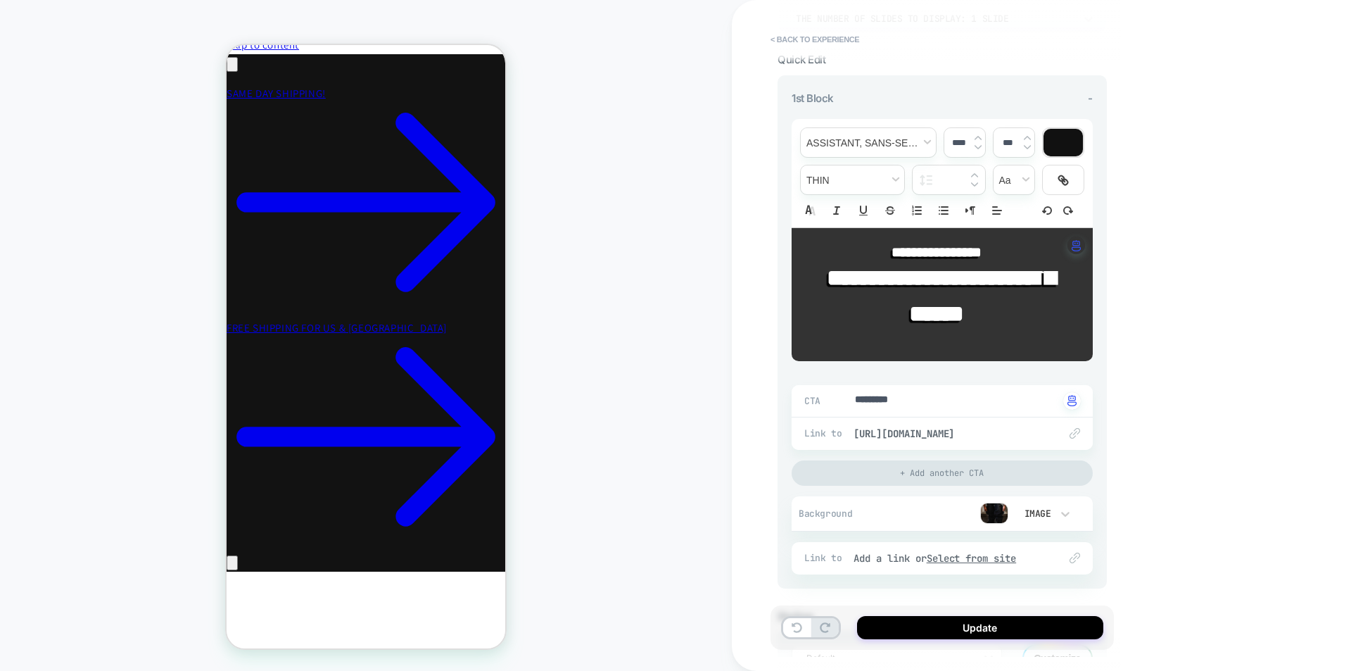
scroll to position [243, 0]
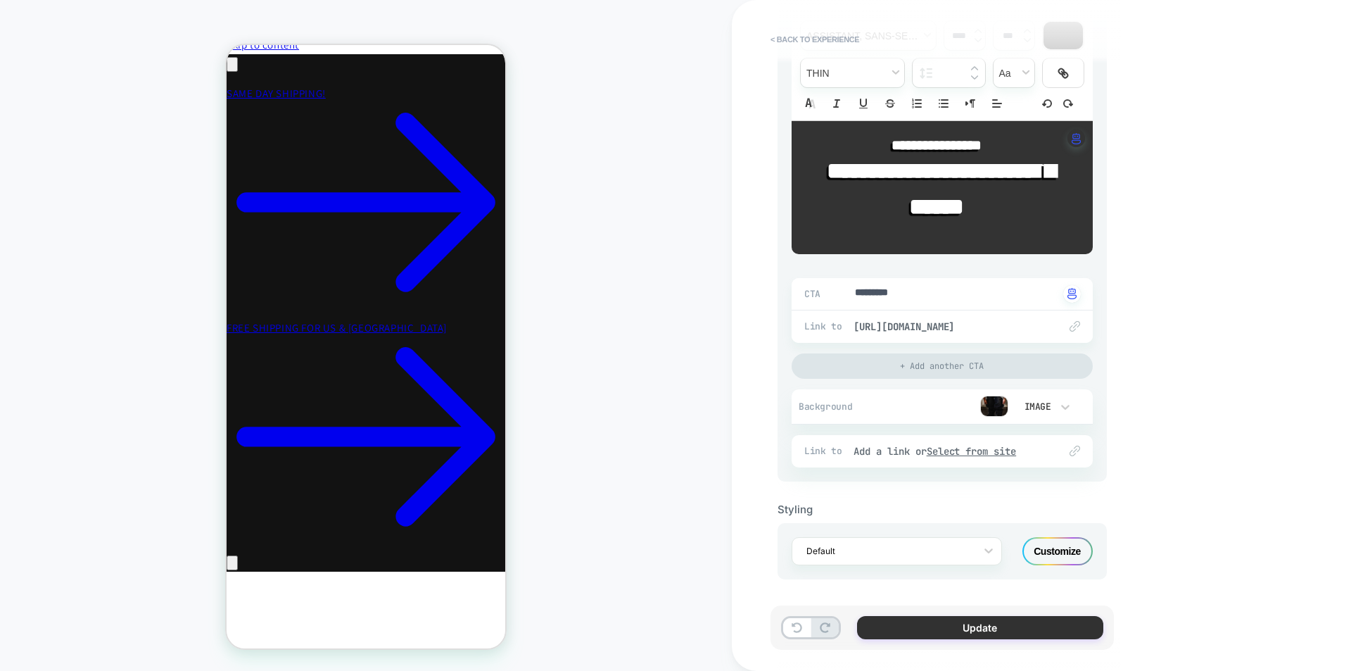
click at [1006, 628] on button "Update" at bounding box center [980, 627] width 246 height 23
type textarea "*"
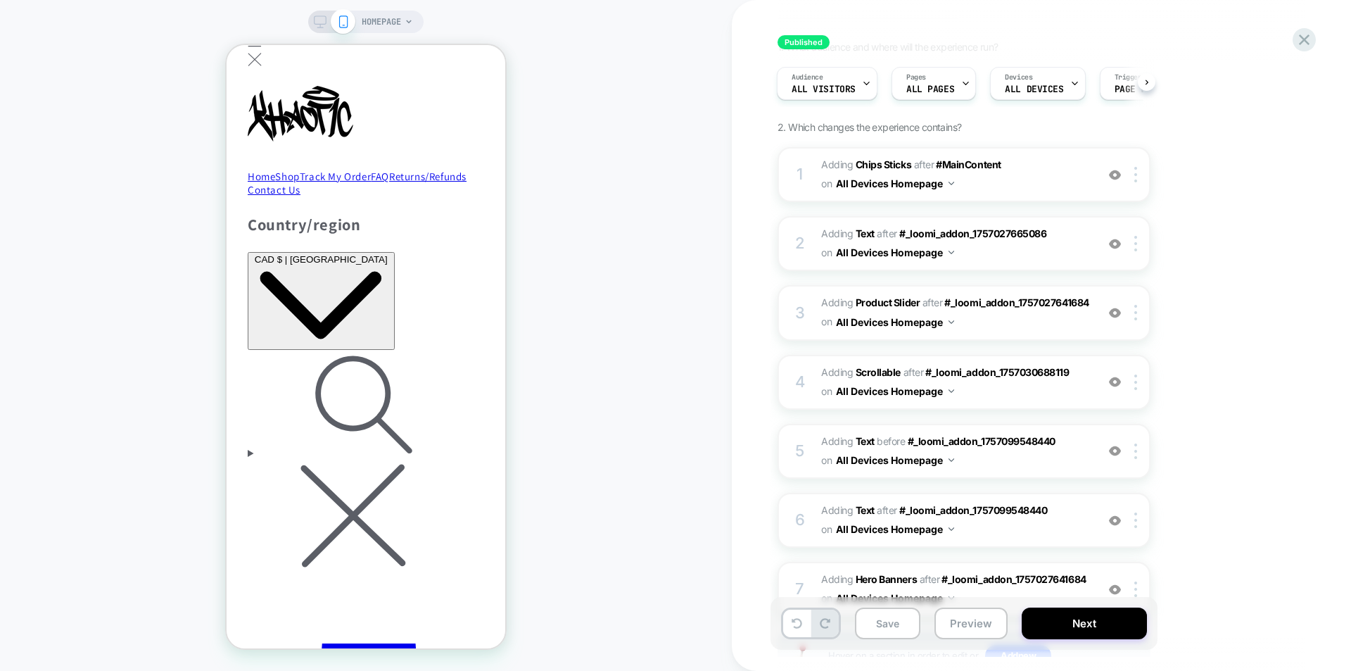
scroll to position [212, 0]
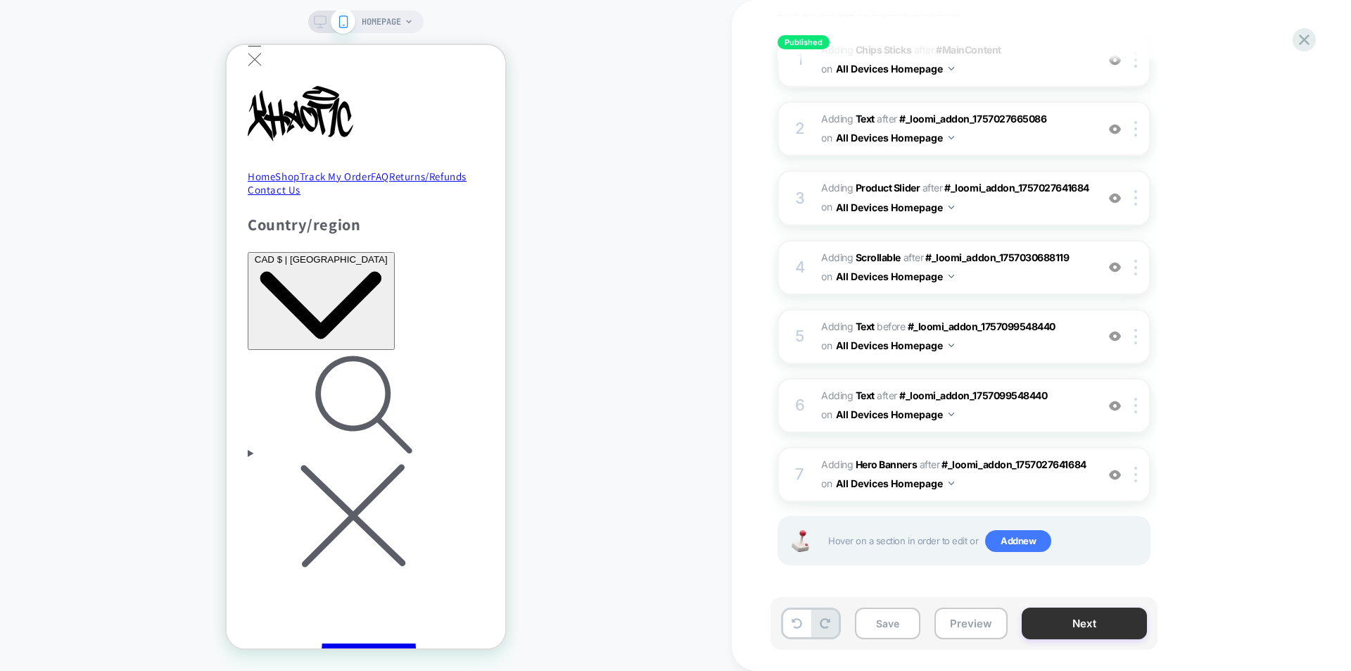
click at [1111, 626] on button "Next" at bounding box center [1084, 623] width 125 height 32
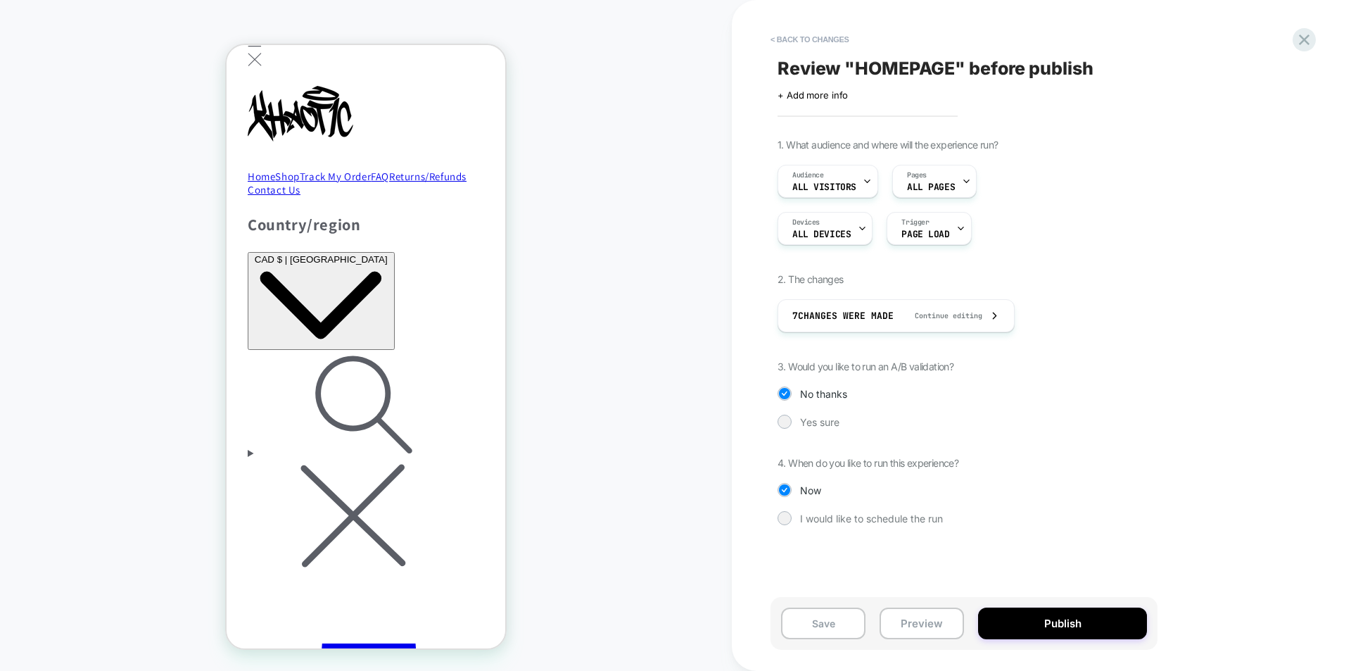
scroll to position [0, 0]
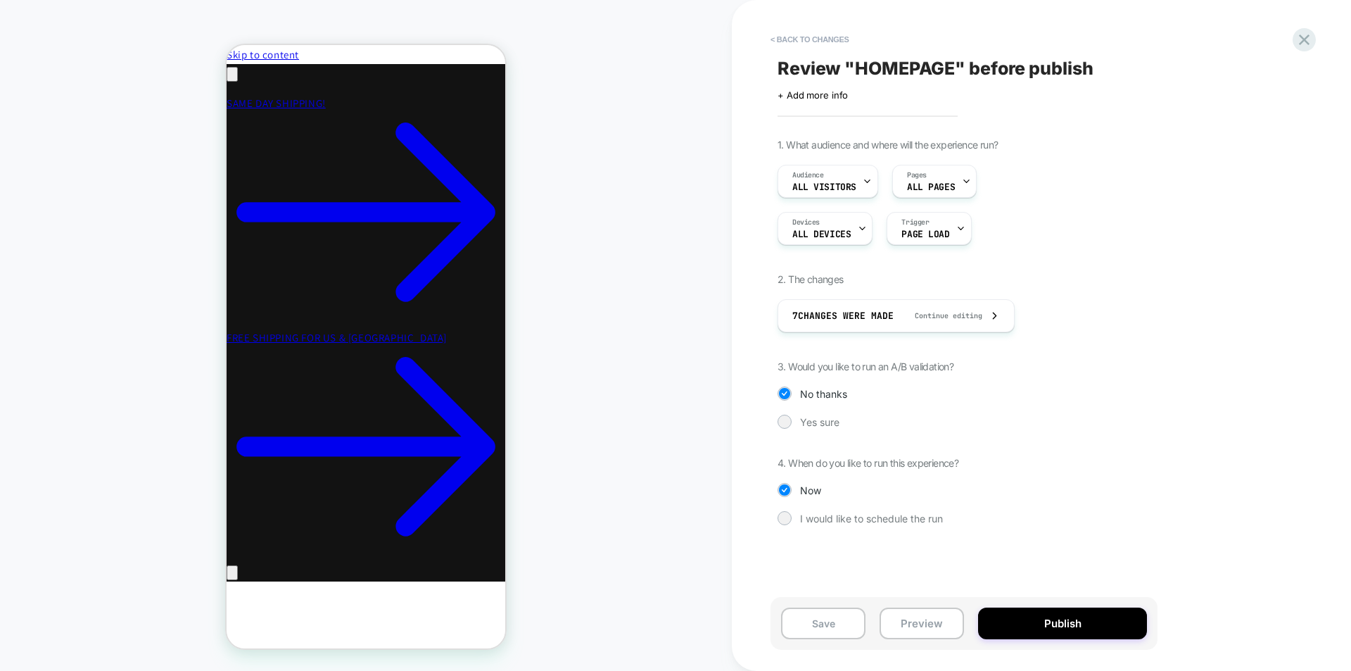
click at [1111, 626] on button "Publish" at bounding box center [1062, 623] width 169 height 32
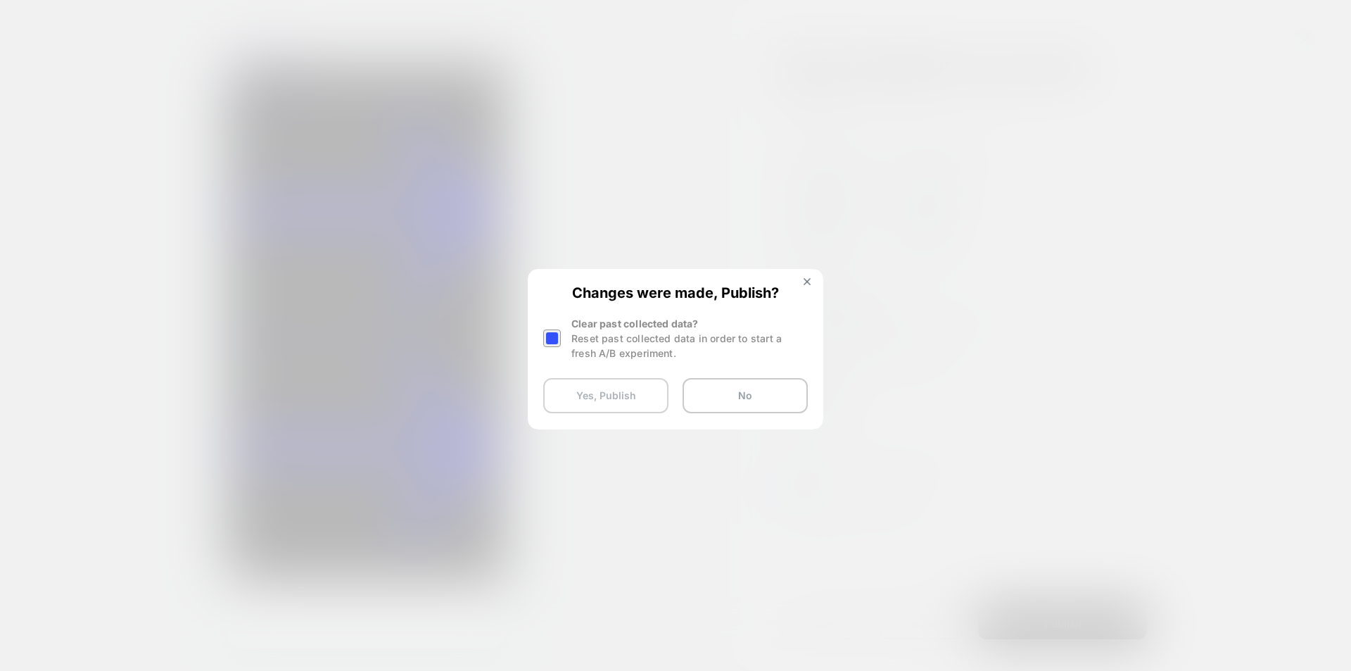
click at [606, 399] on button "Yes, Publish" at bounding box center [605, 395] width 125 height 35
